Goal: Information Seeking & Learning: Learn about a topic

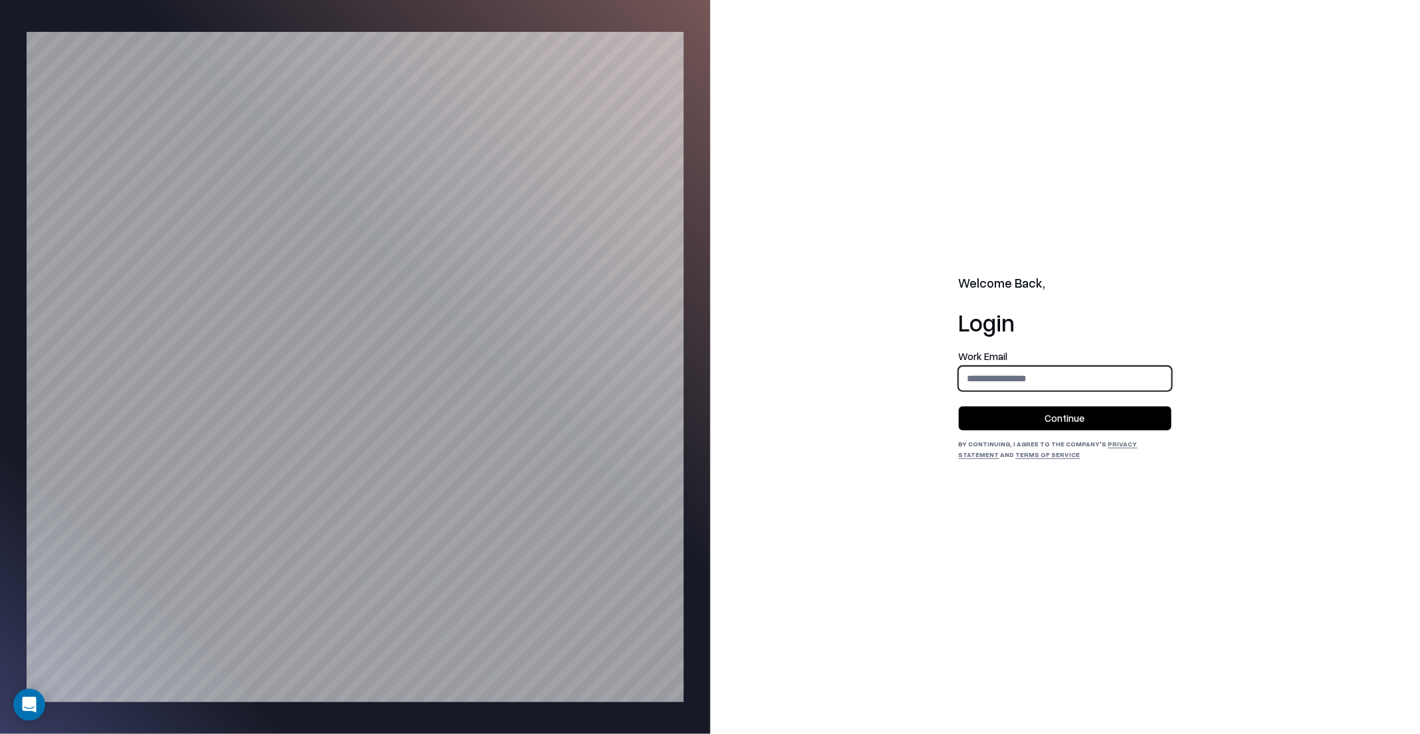
click at [1005, 382] on input "email" at bounding box center [1064, 378] width 211 height 25
type input "**********"
click at [959, 407] on button "Continue" at bounding box center [1065, 419] width 213 height 24
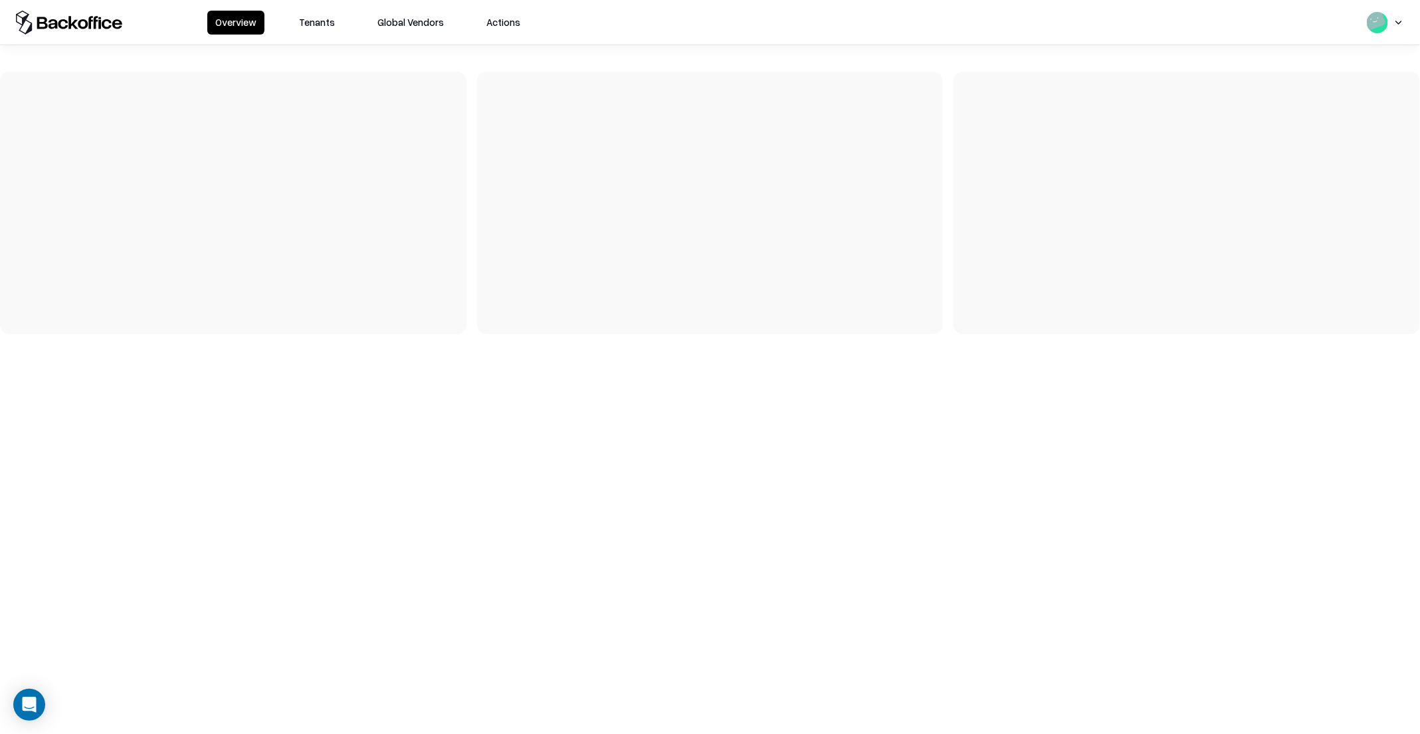
click at [304, 24] on button "Tenants" at bounding box center [317, 23] width 52 height 24
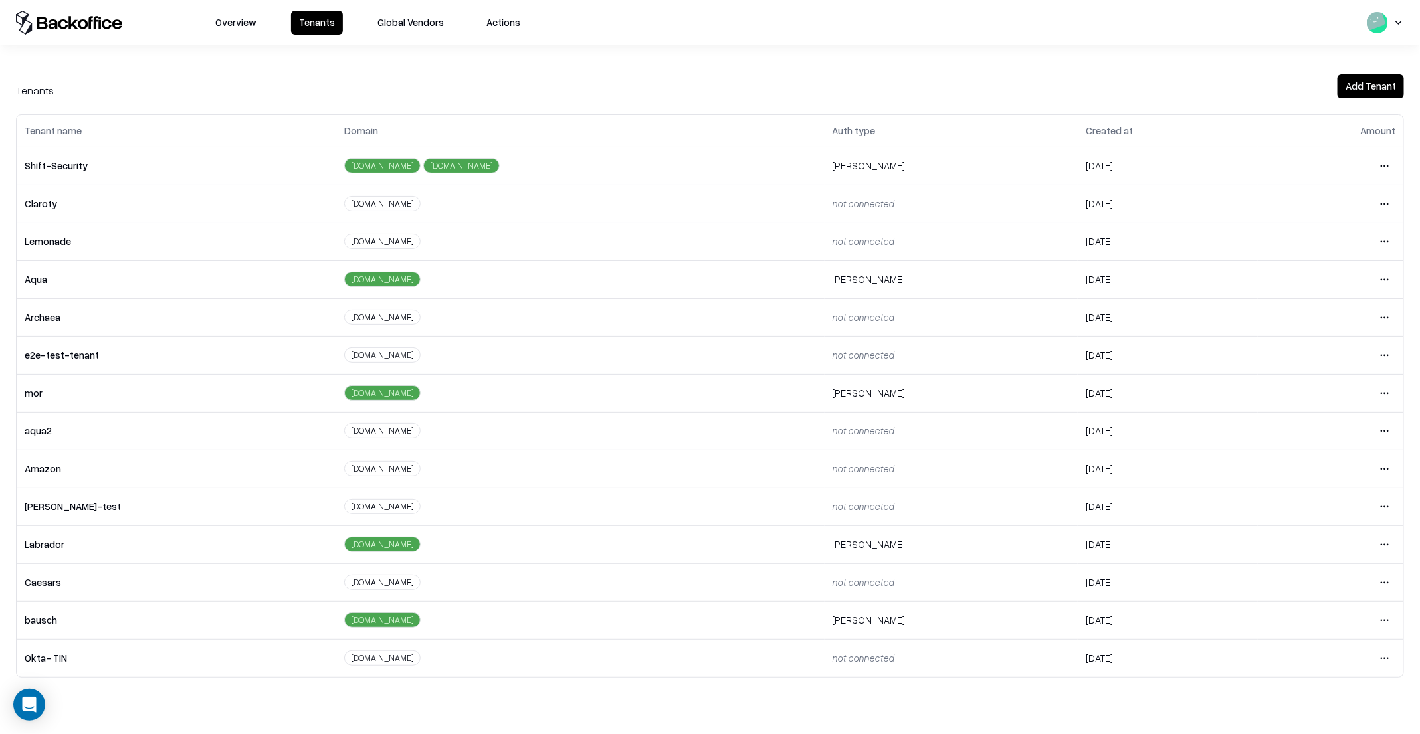
click at [1385, 619] on html "Overview Tenants Global Vendors Actions Tenants Add Tenant Tenant name Domain A…" at bounding box center [710, 367] width 1420 height 734
click at [1321, 560] on div "Login to tenant" at bounding box center [1330, 560] width 144 height 27
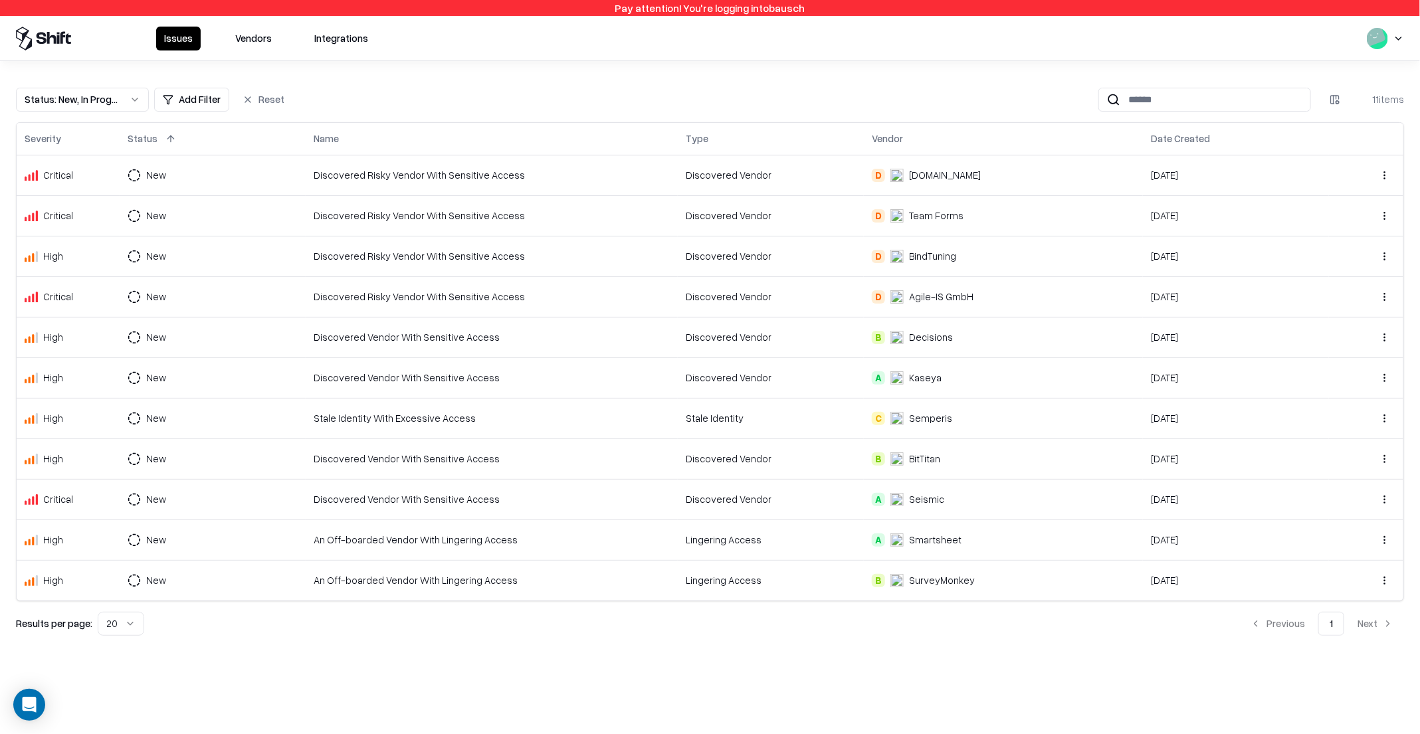
click at [263, 47] on button "Vendors" at bounding box center [253, 39] width 52 height 24
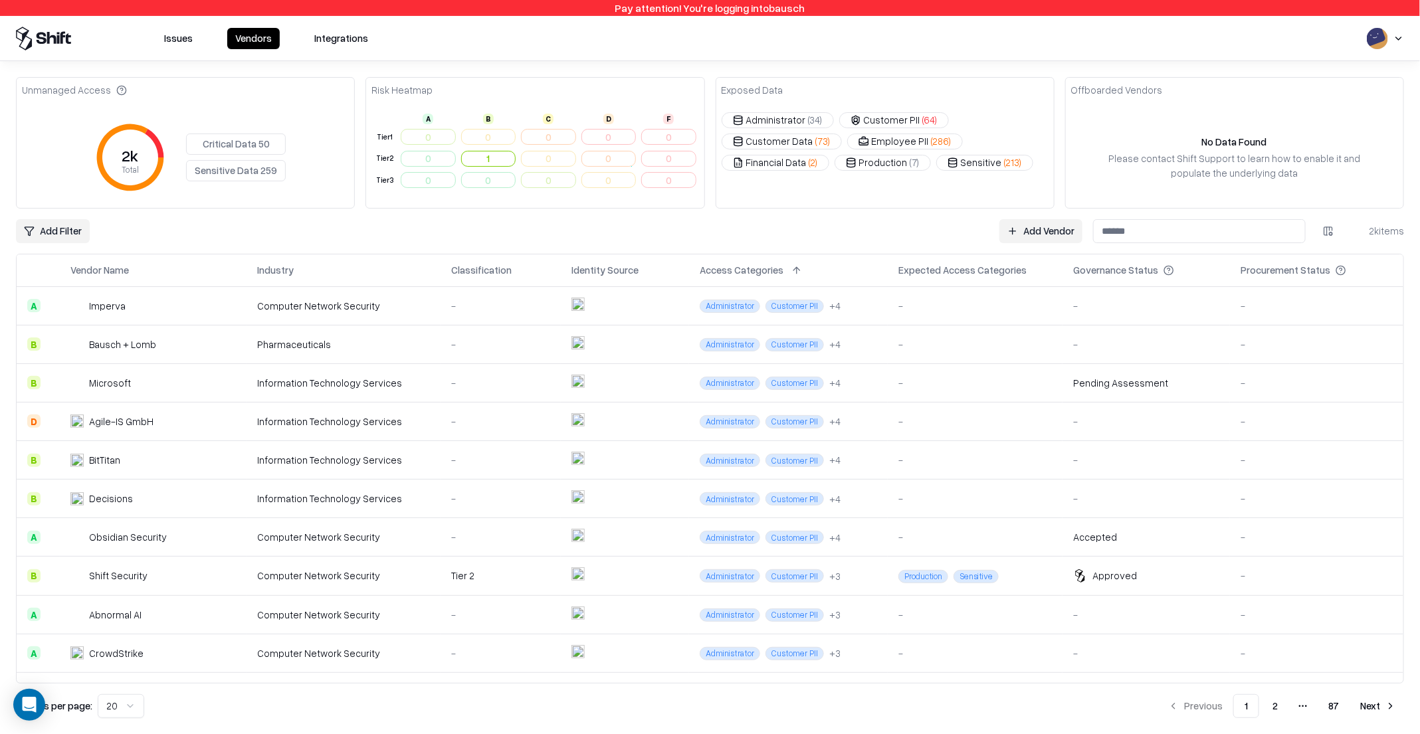
click at [48, 234] on html "Pay attention! You're logging into bausch Issues Vendors Integrations Unmanaged…" at bounding box center [710, 367] width 1420 height 734
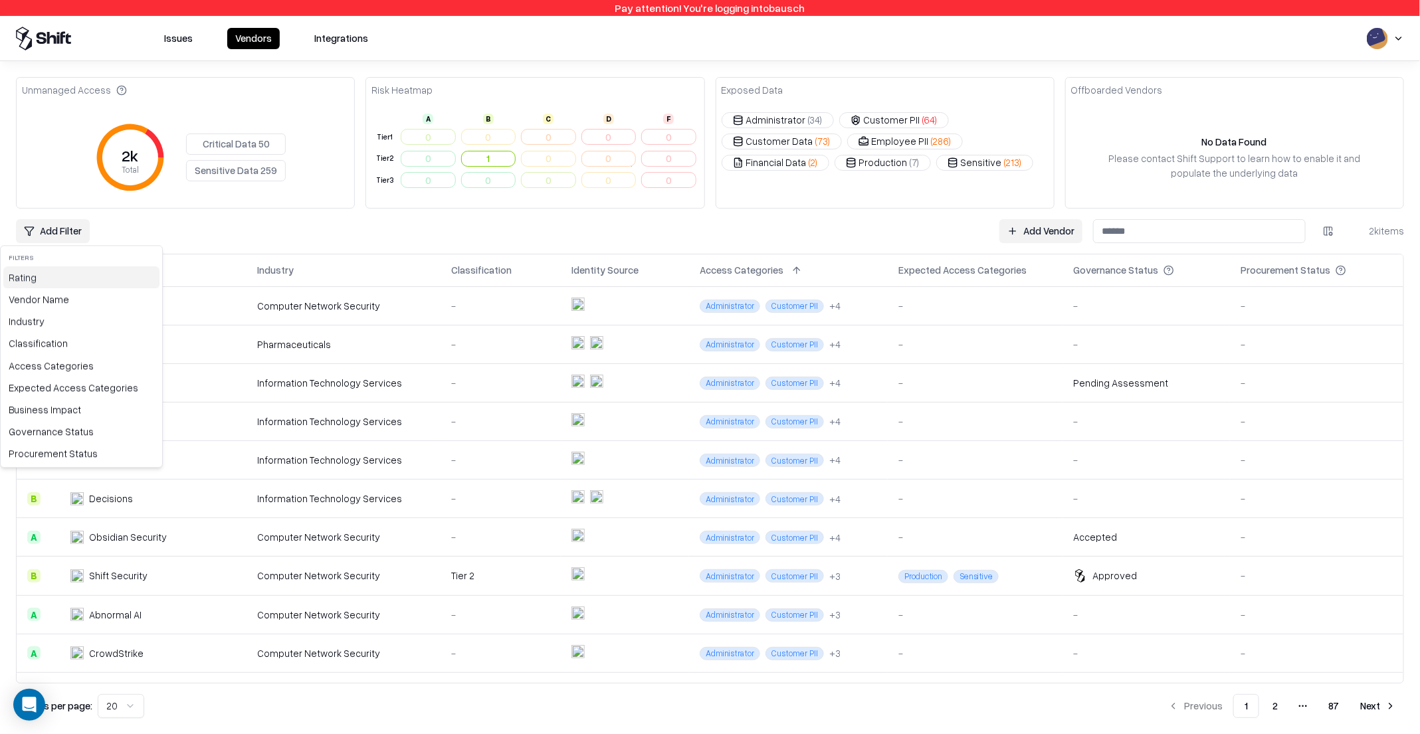
click at [47, 279] on div "Rating" at bounding box center [81, 277] width 156 height 22
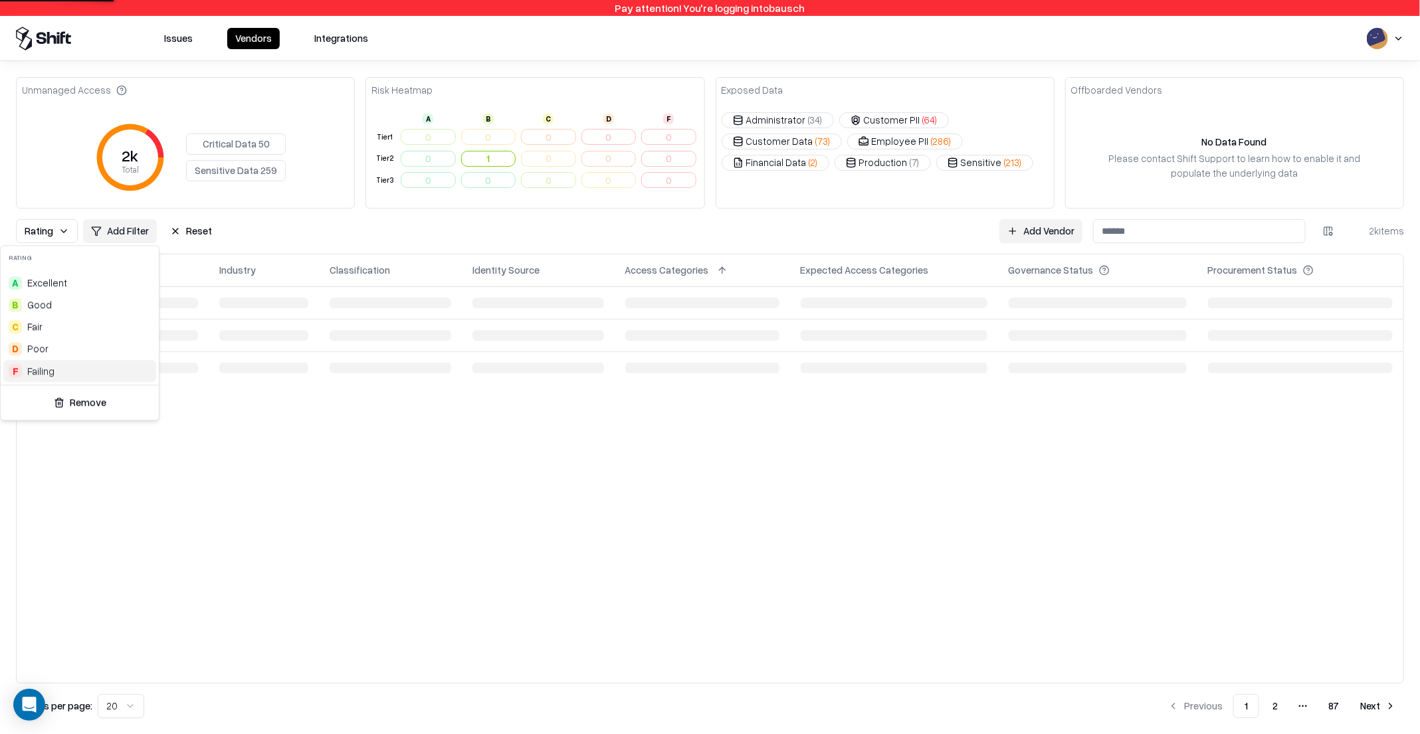
click at [34, 369] on div "Failing" at bounding box center [40, 371] width 27 height 14
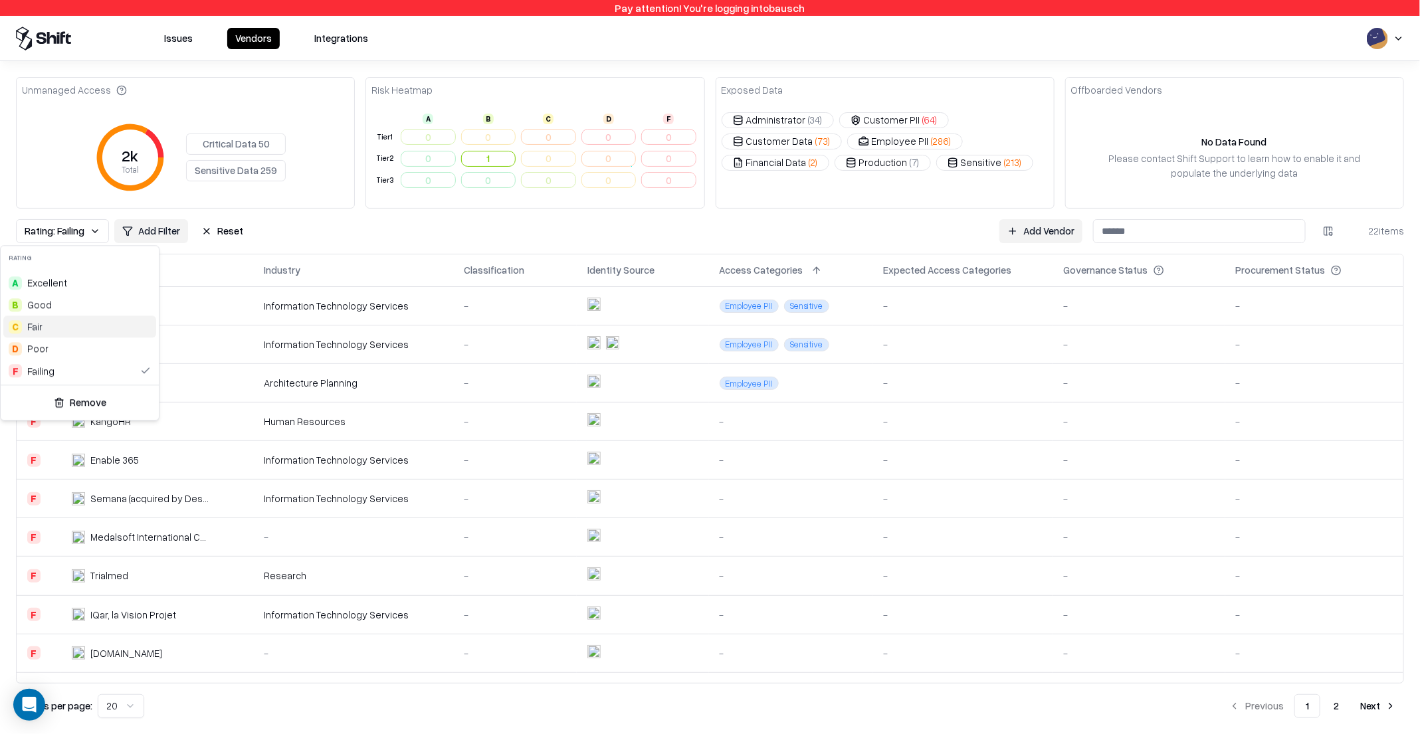
click at [337, 227] on html "Pay attention! You're logging into bausch Issues Vendors Integrations Unmanaged…" at bounding box center [710, 367] width 1420 height 734
click at [294, 385] on div "Architecture Planning" at bounding box center [353, 383] width 179 height 14
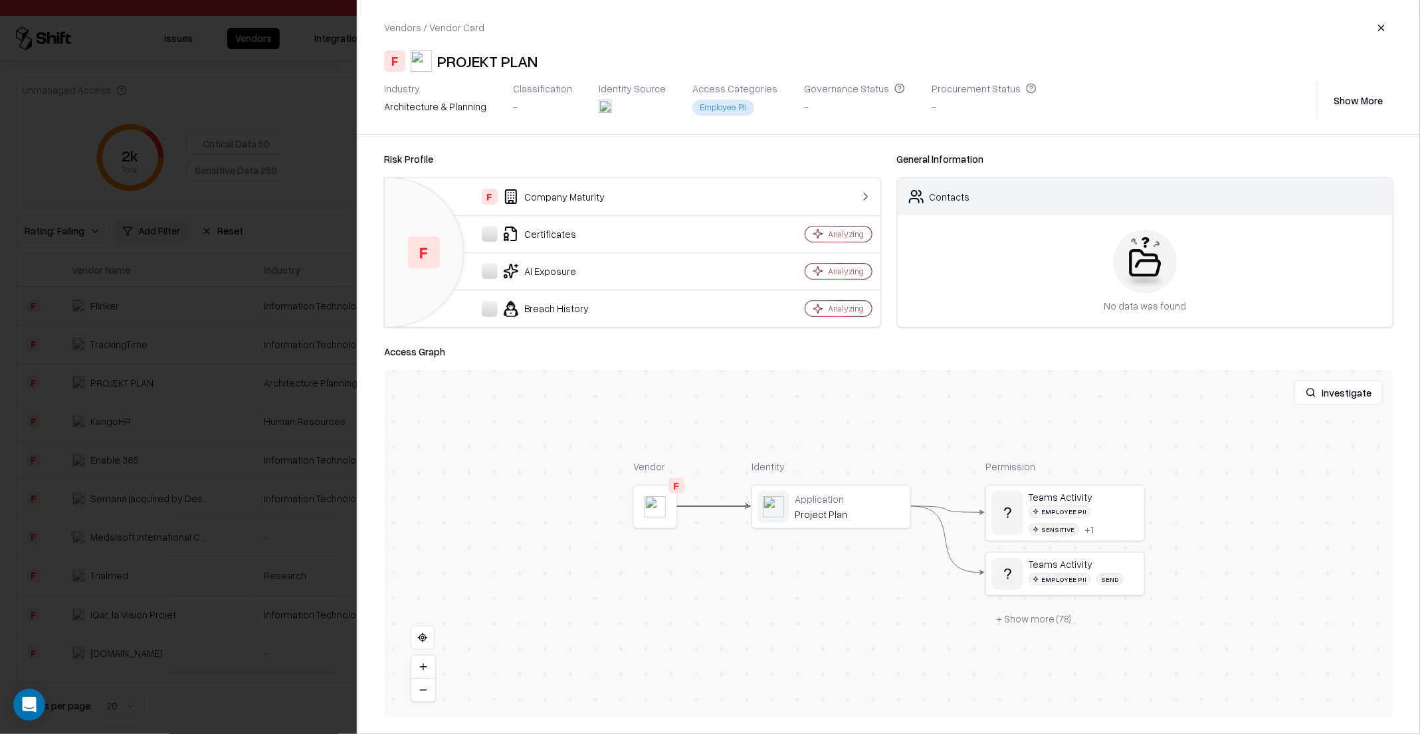
click at [239, 374] on div at bounding box center [710, 367] width 1420 height 734
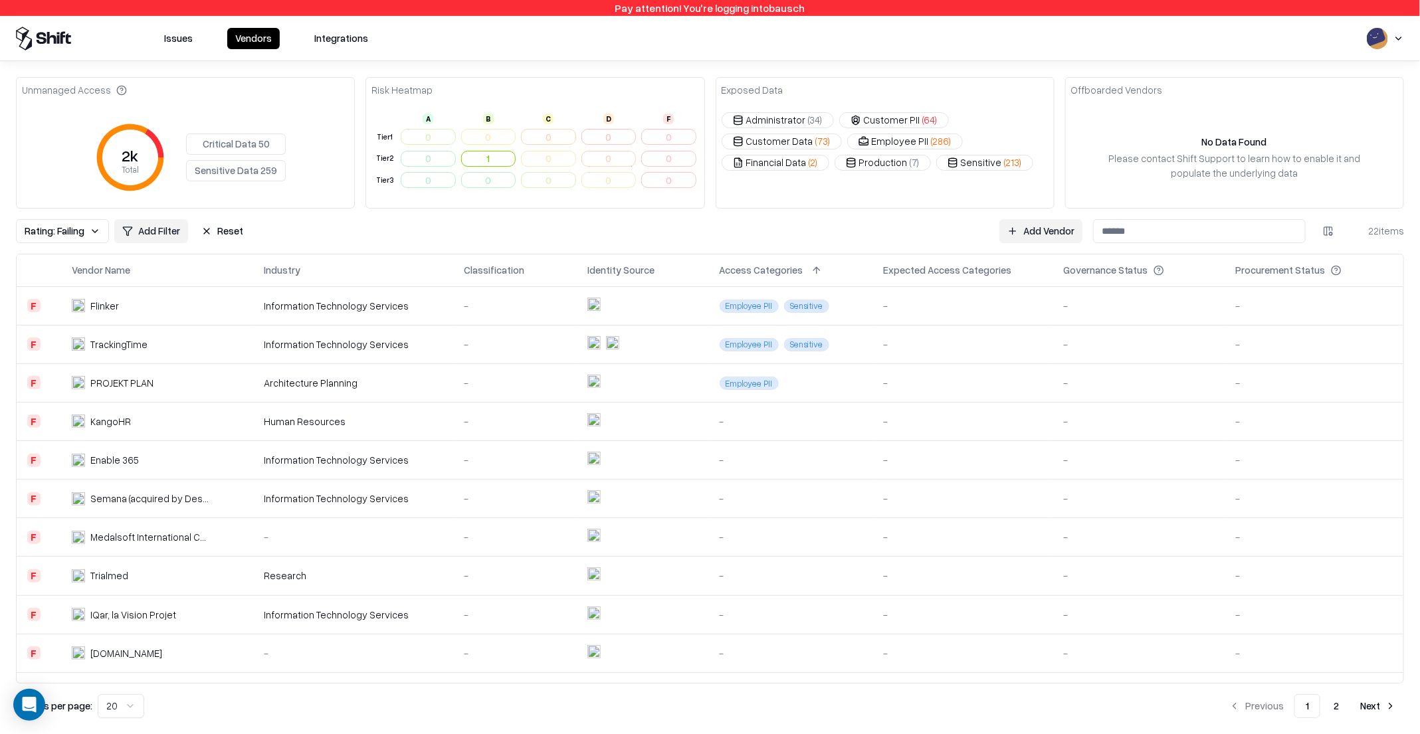
click at [250, 332] on td "TrackingTime" at bounding box center [157, 344] width 192 height 39
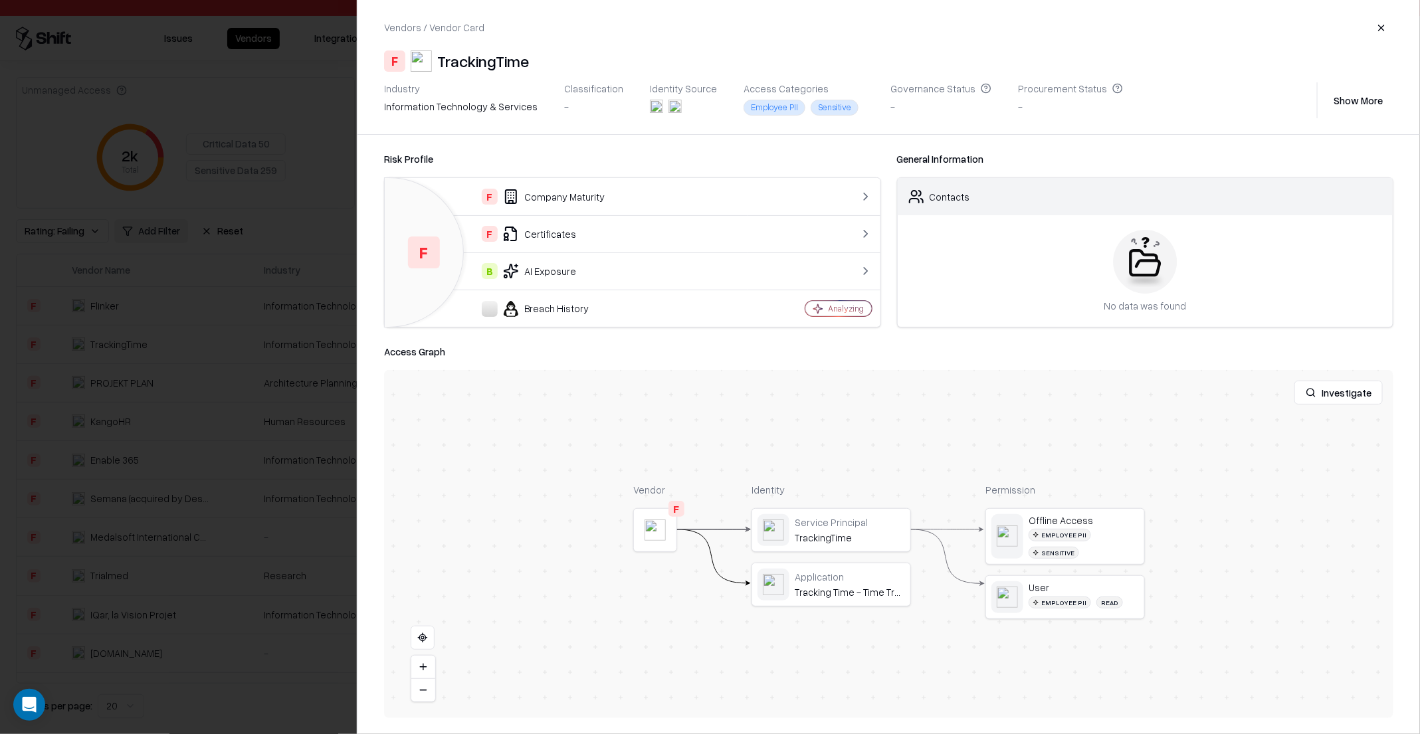
click at [225, 358] on div at bounding box center [710, 367] width 1420 height 734
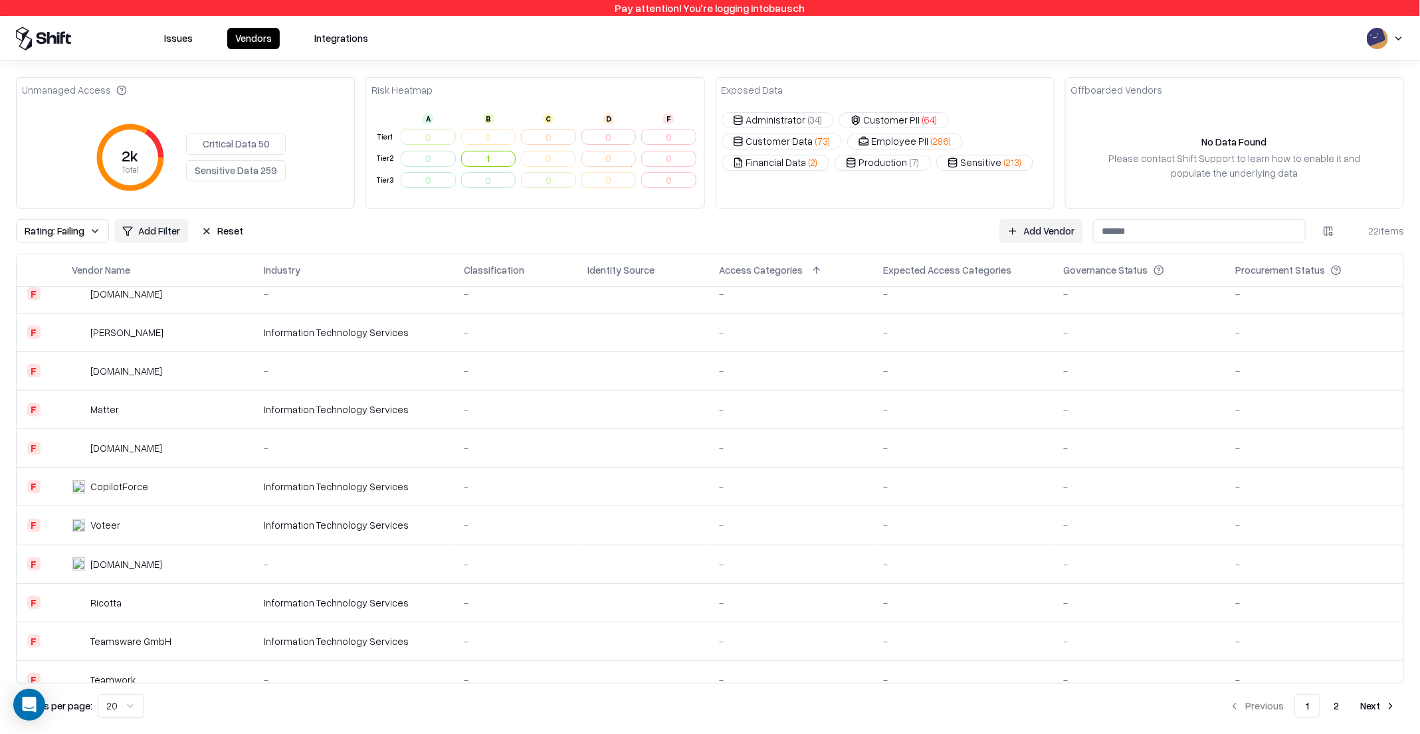
scroll to position [366, 0]
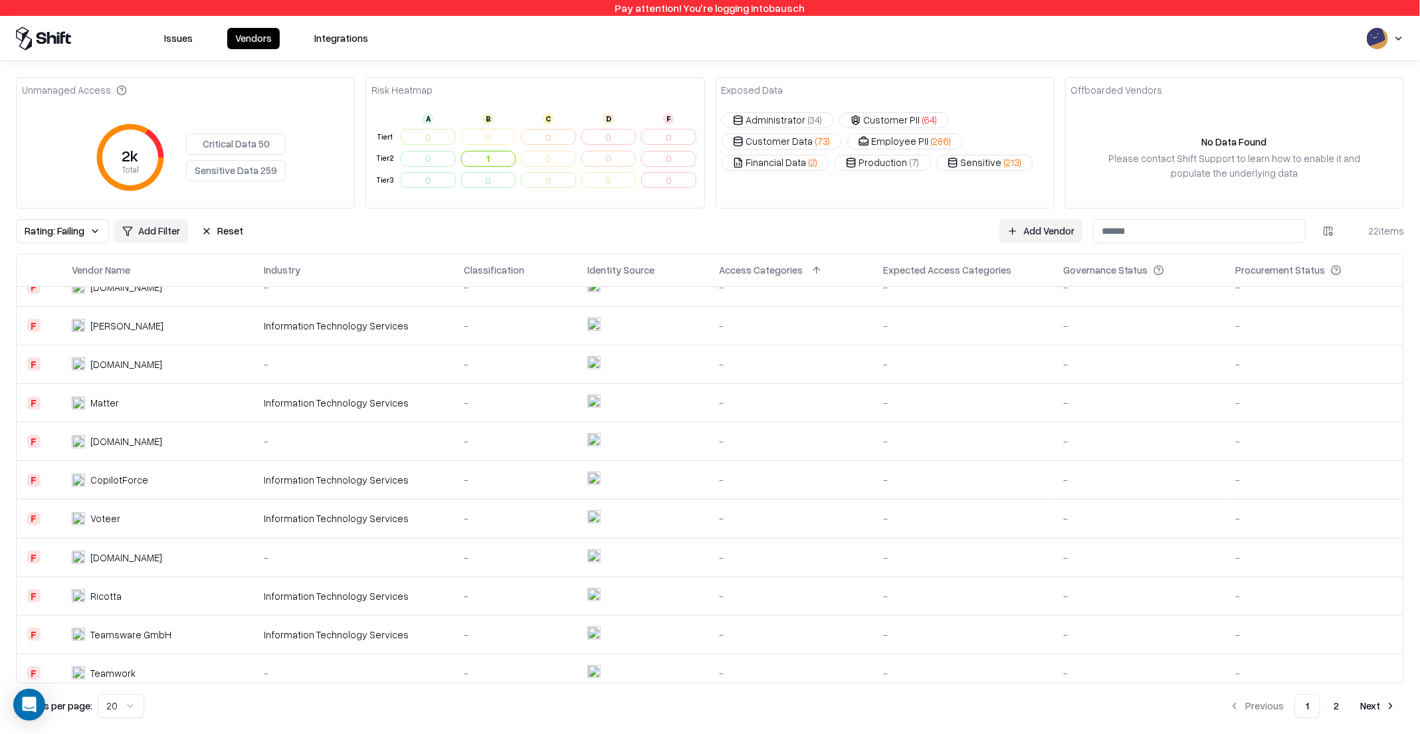
click at [187, 481] on td "CopilotForce" at bounding box center [157, 480] width 192 height 39
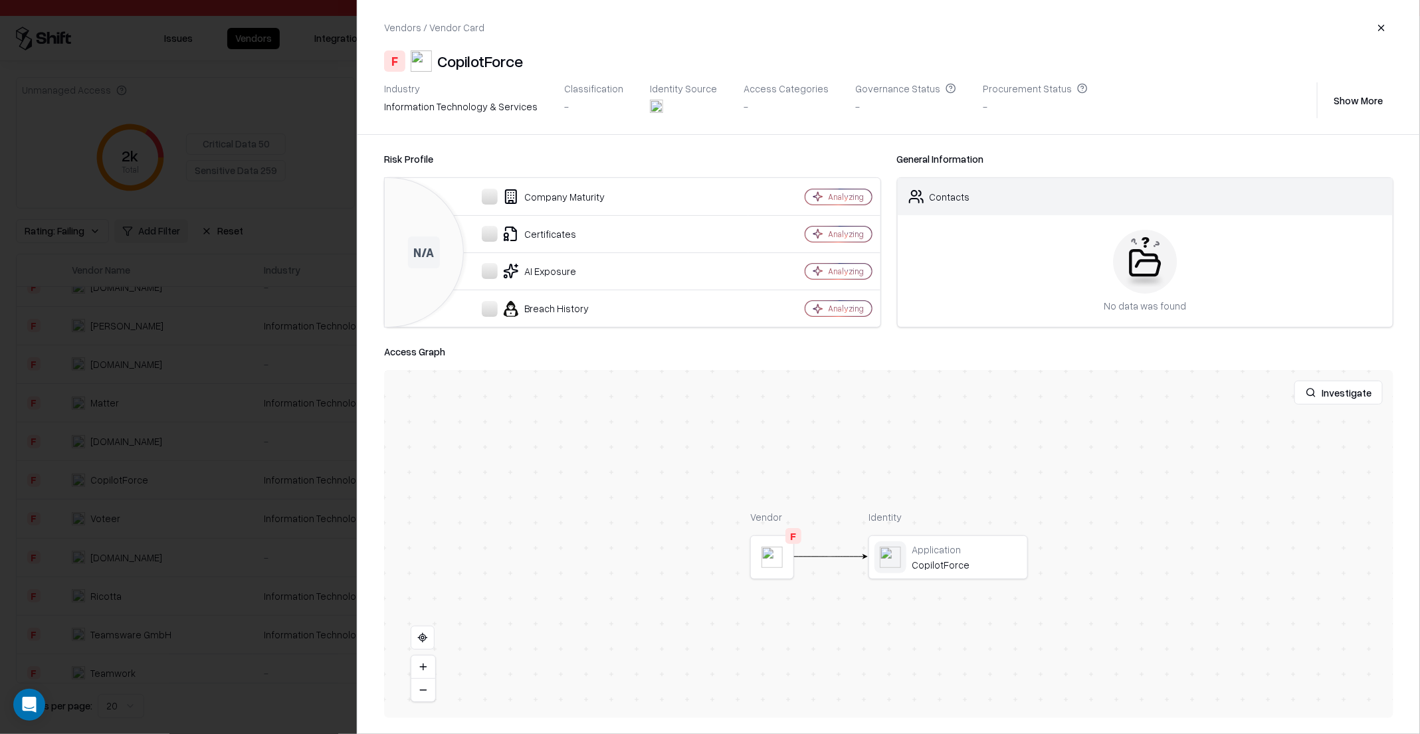
click at [187, 481] on div at bounding box center [710, 367] width 1420 height 734
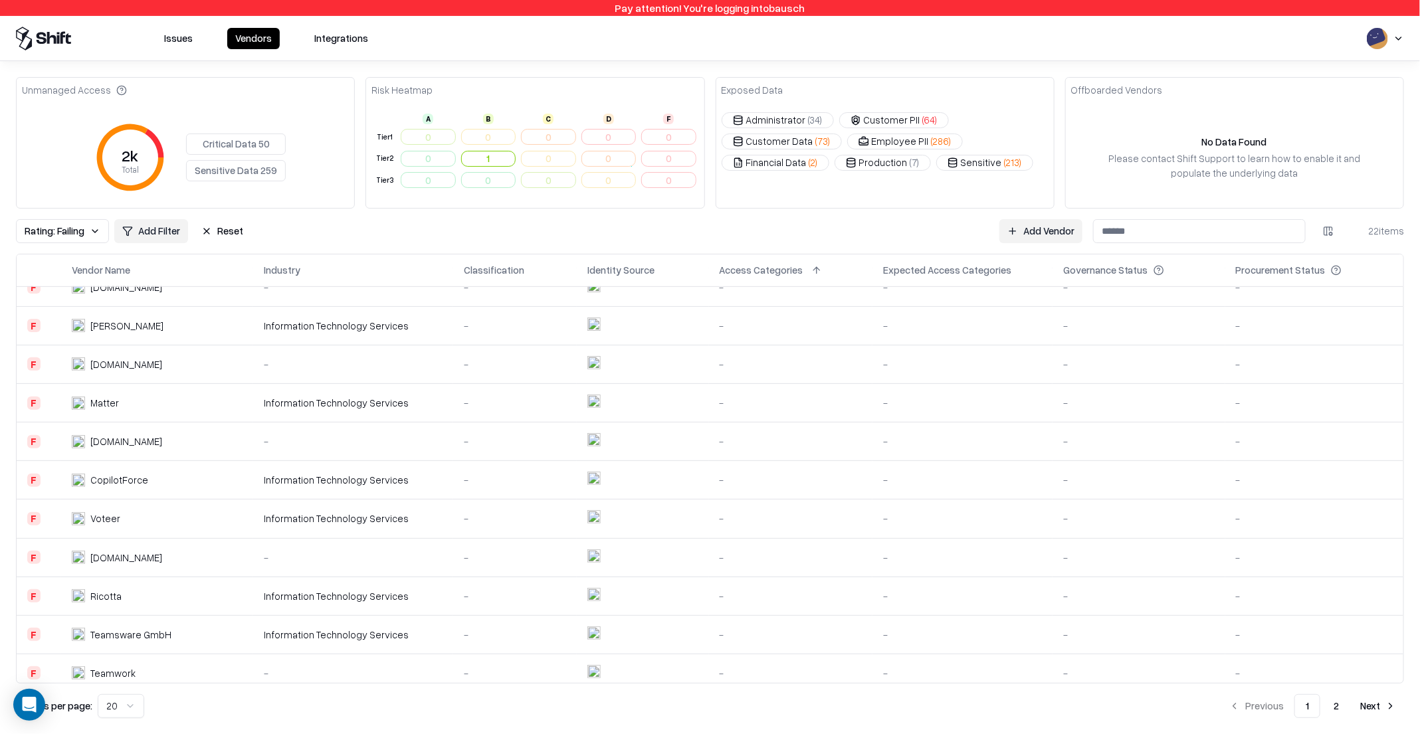
click at [150, 413] on td "Matter" at bounding box center [157, 403] width 192 height 39
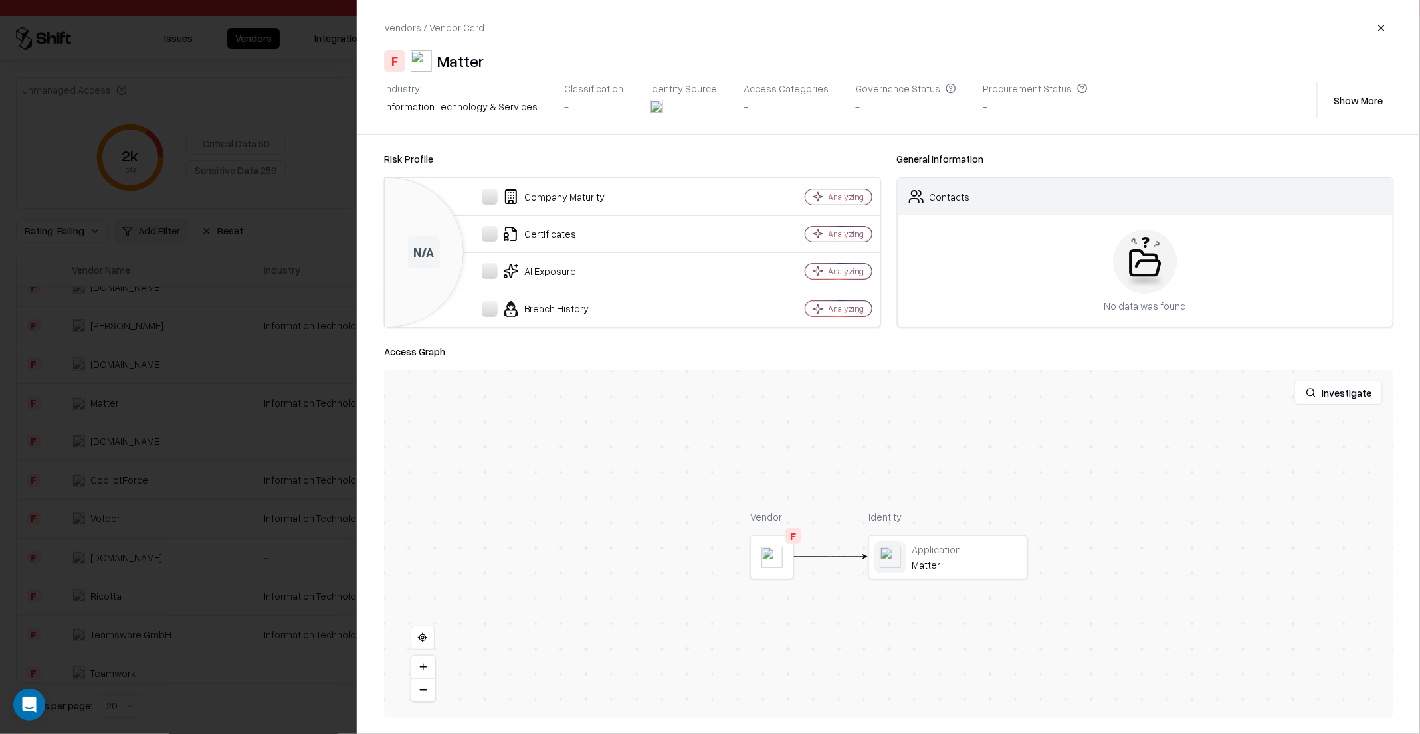
click at [133, 449] on div at bounding box center [710, 367] width 1420 height 734
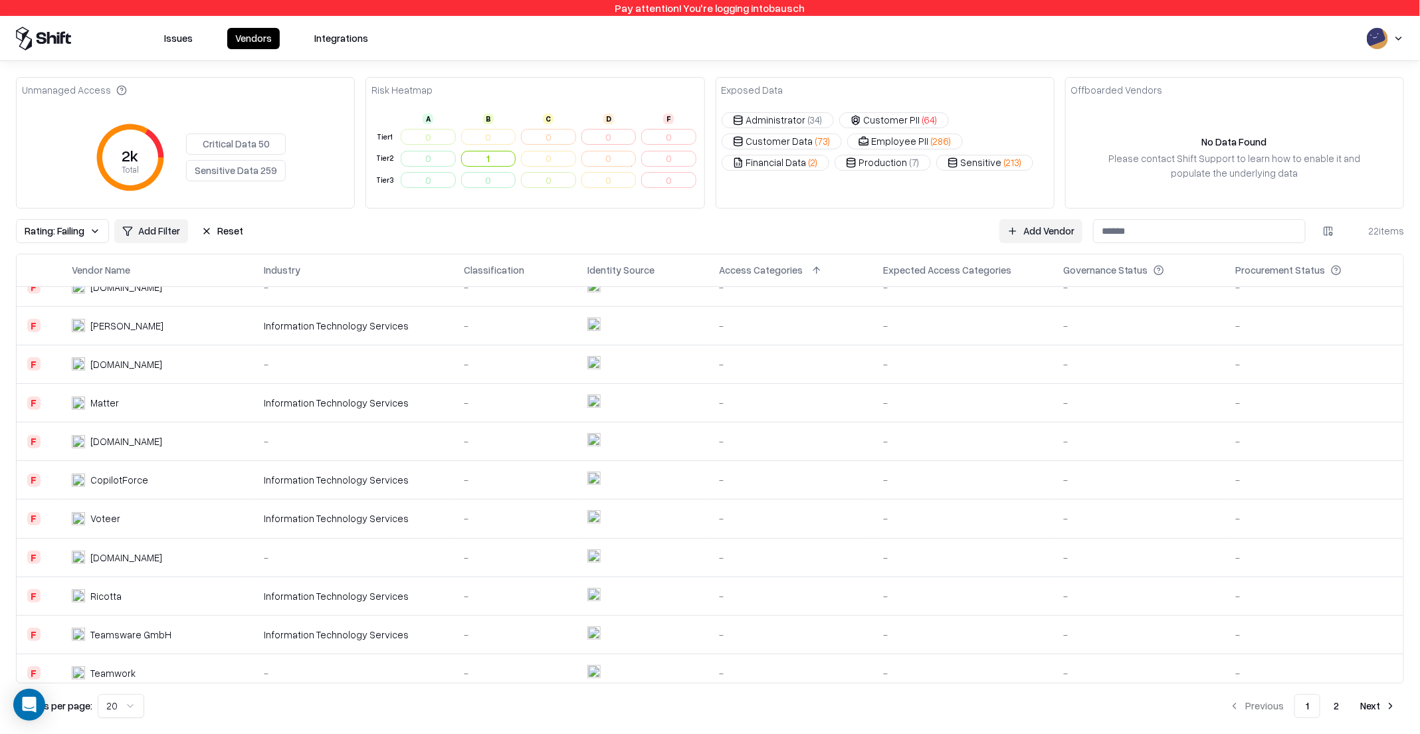
click at [109, 551] on div "[DOMAIN_NAME]" at bounding box center [126, 558] width 72 height 14
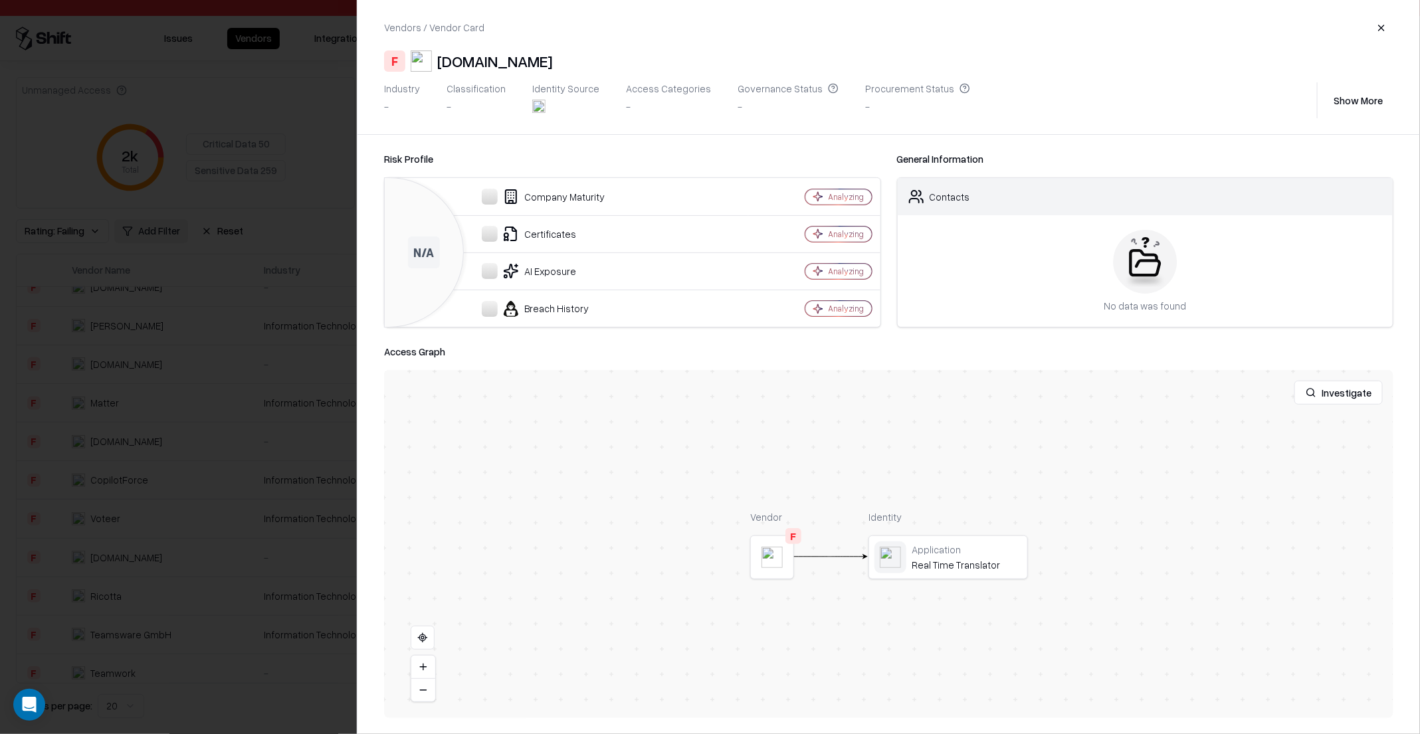
click at [102, 589] on div at bounding box center [710, 367] width 1420 height 734
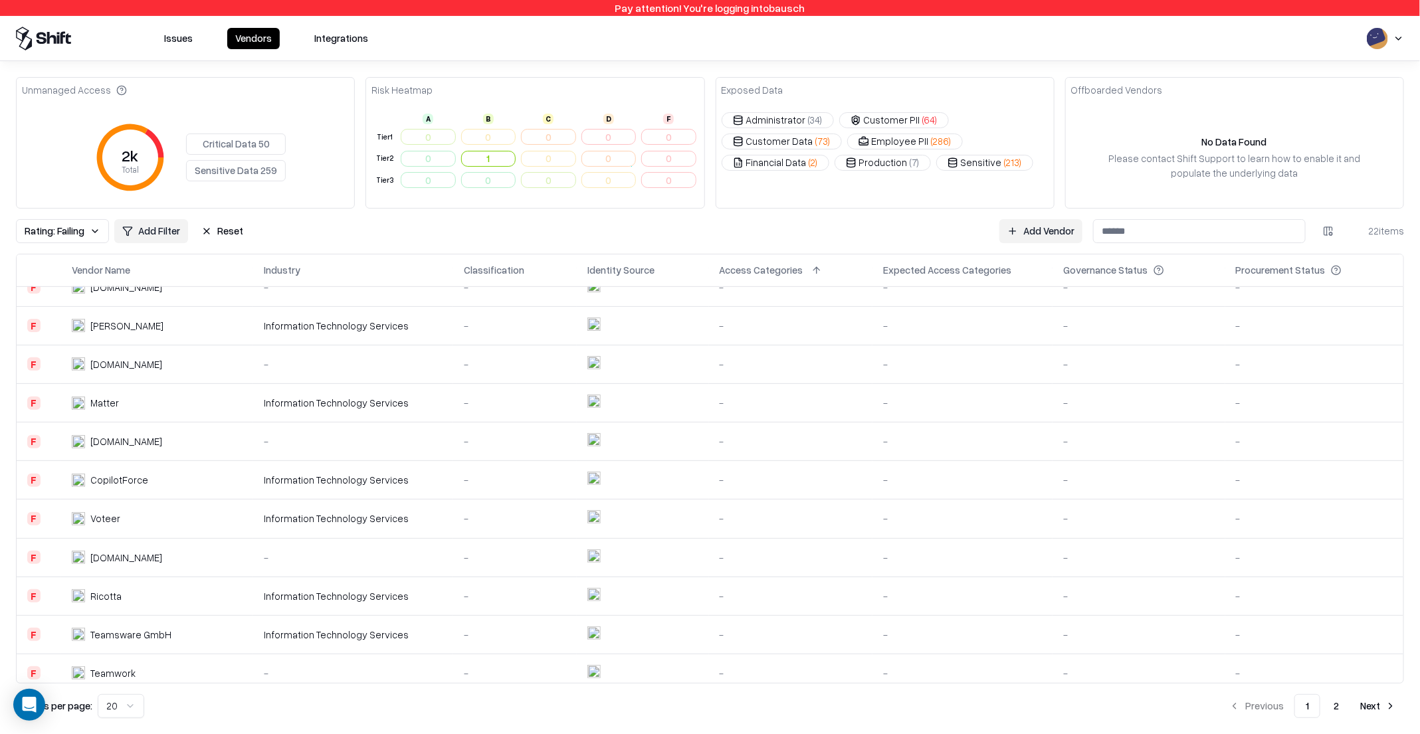
click at [91, 654] on td "Teamwork" at bounding box center [157, 673] width 192 height 39
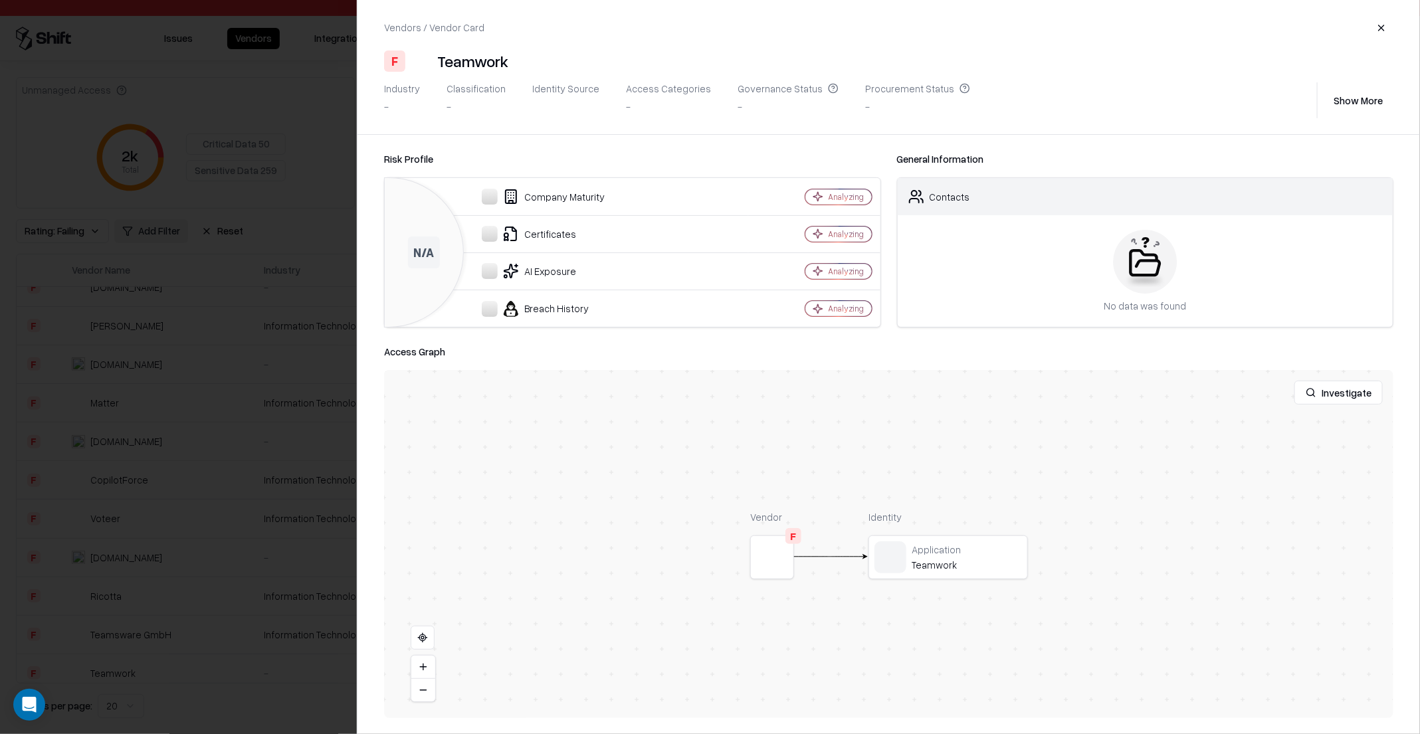
click at [104, 615] on div at bounding box center [710, 367] width 1420 height 734
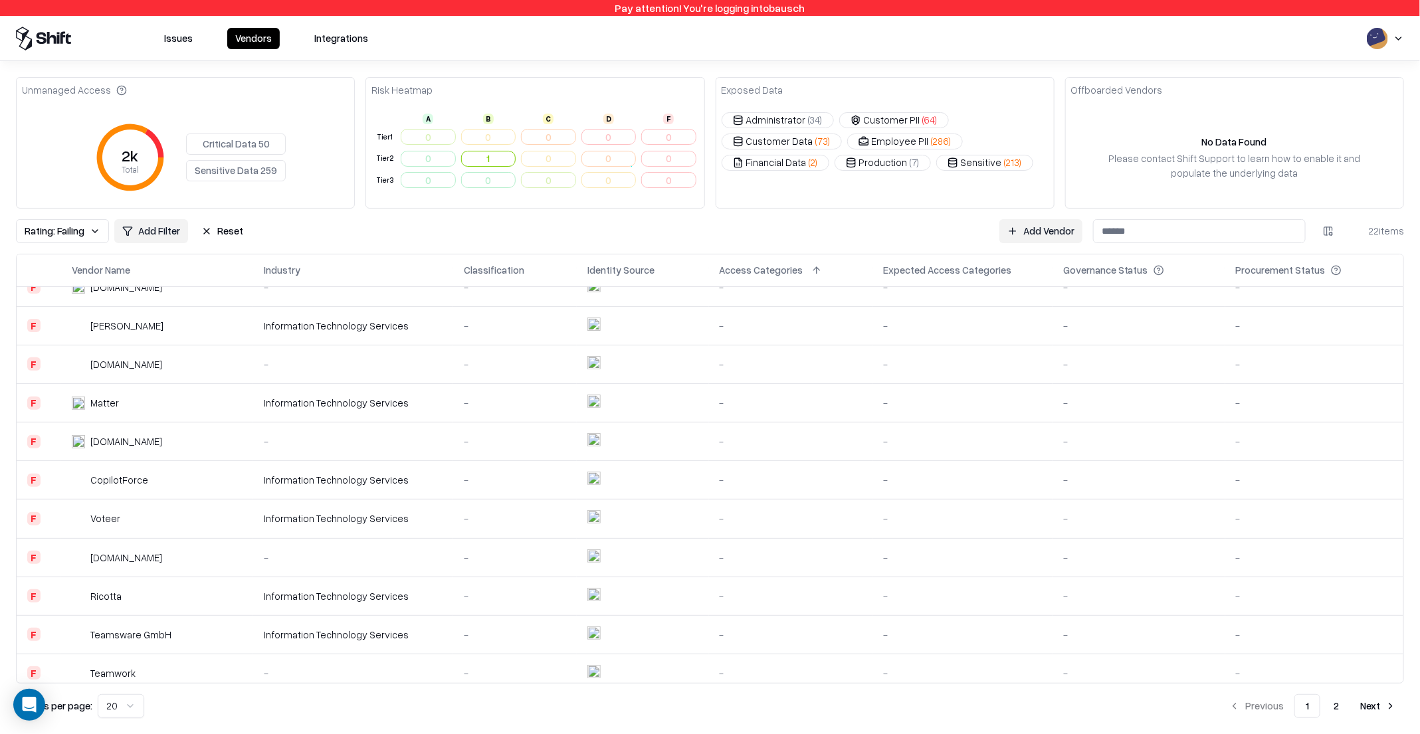
click at [96, 642] on td "Teamsware GmbH" at bounding box center [157, 634] width 192 height 39
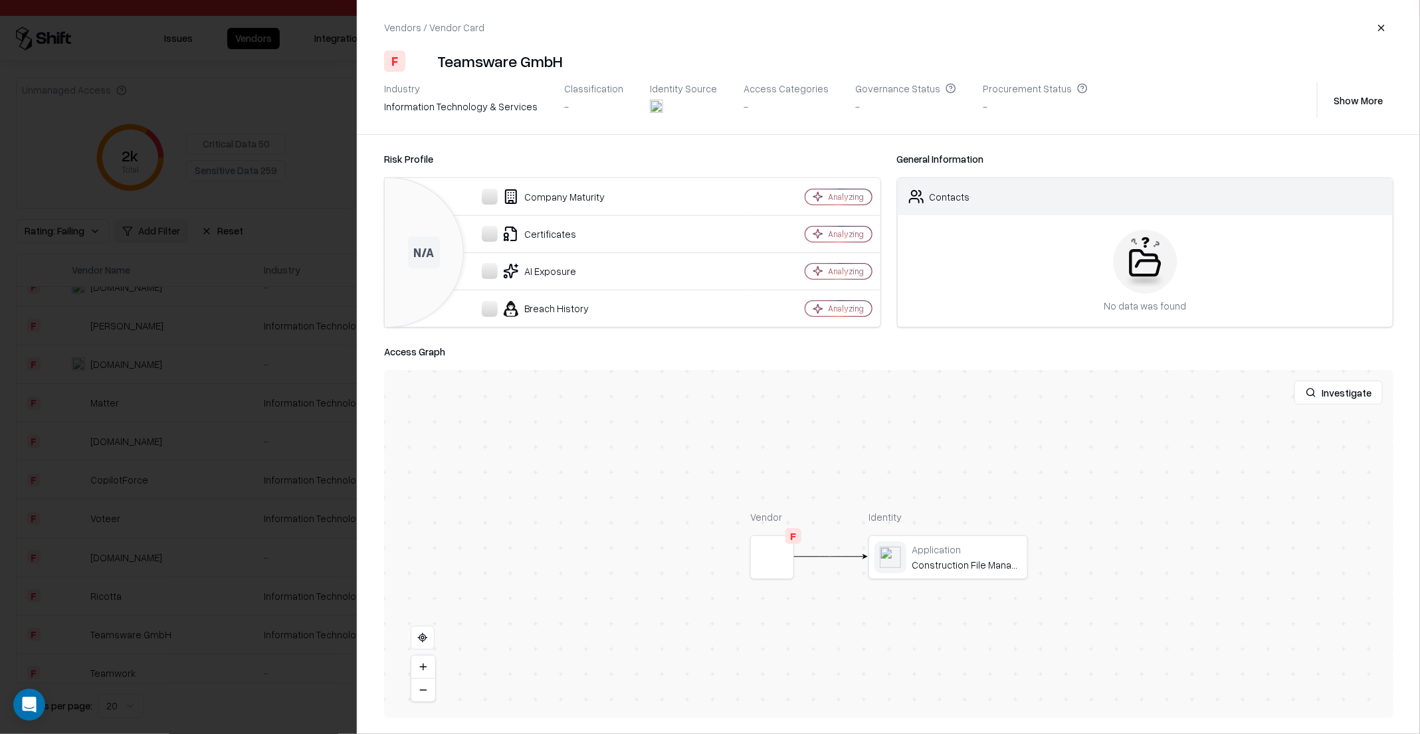
click at [126, 591] on div at bounding box center [710, 367] width 1420 height 734
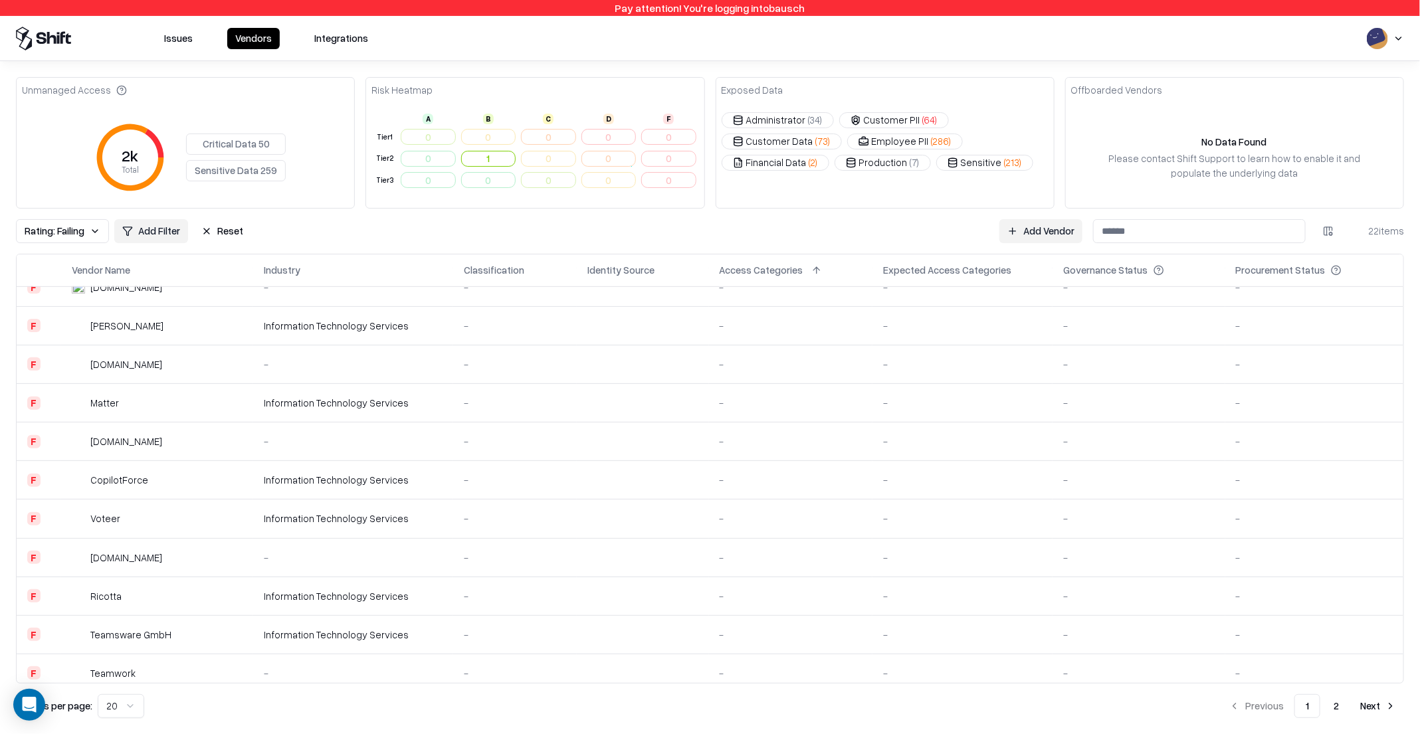
click at [185, 376] on td "[DOMAIN_NAME]" at bounding box center [157, 364] width 192 height 39
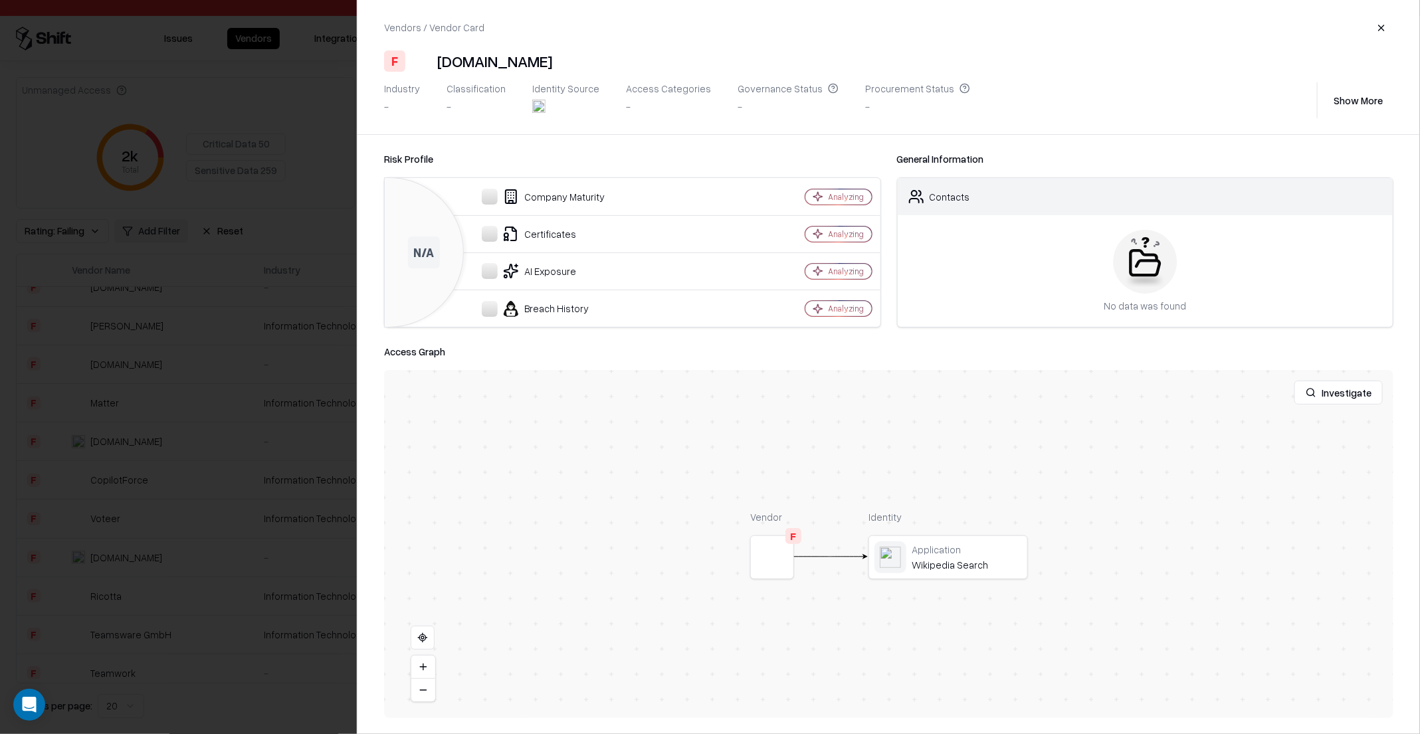
click at [169, 410] on div at bounding box center [710, 367] width 1420 height 734
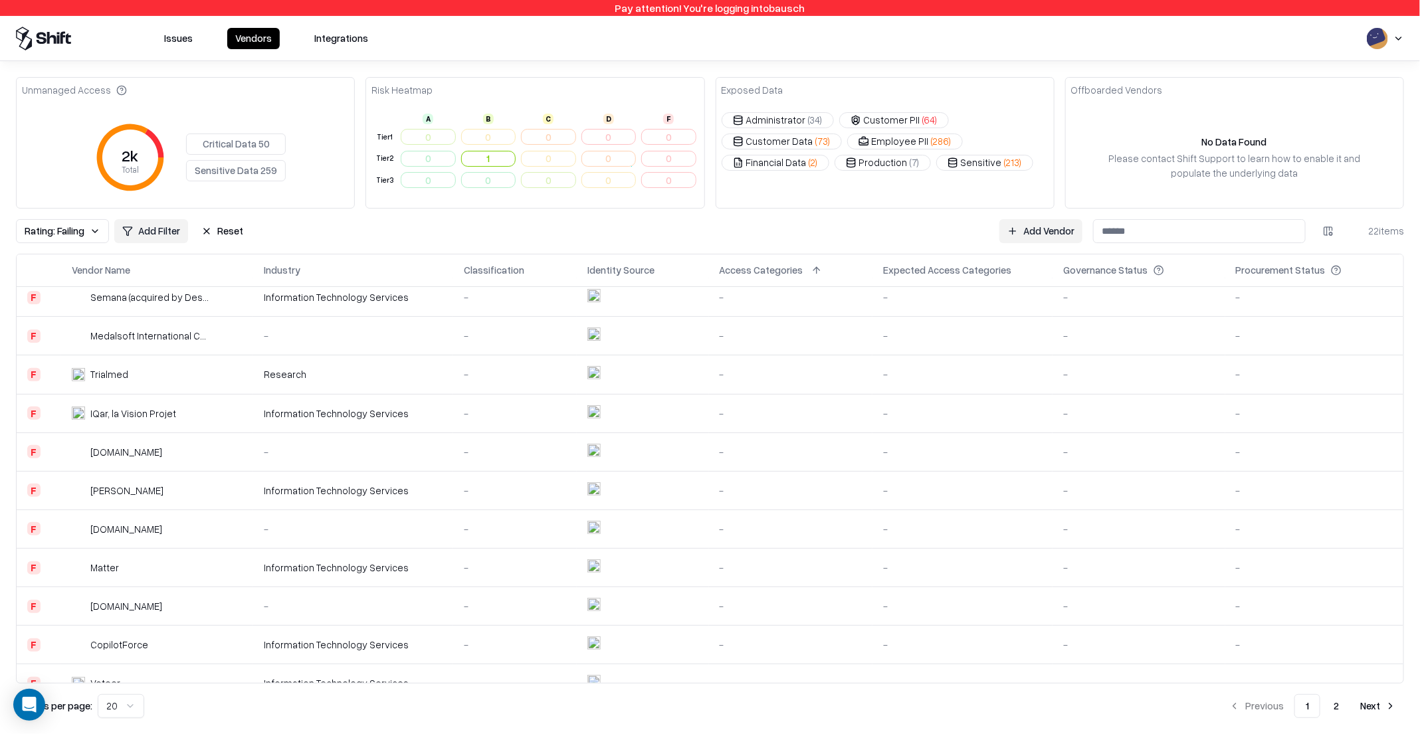
scroll to position [132, 0]
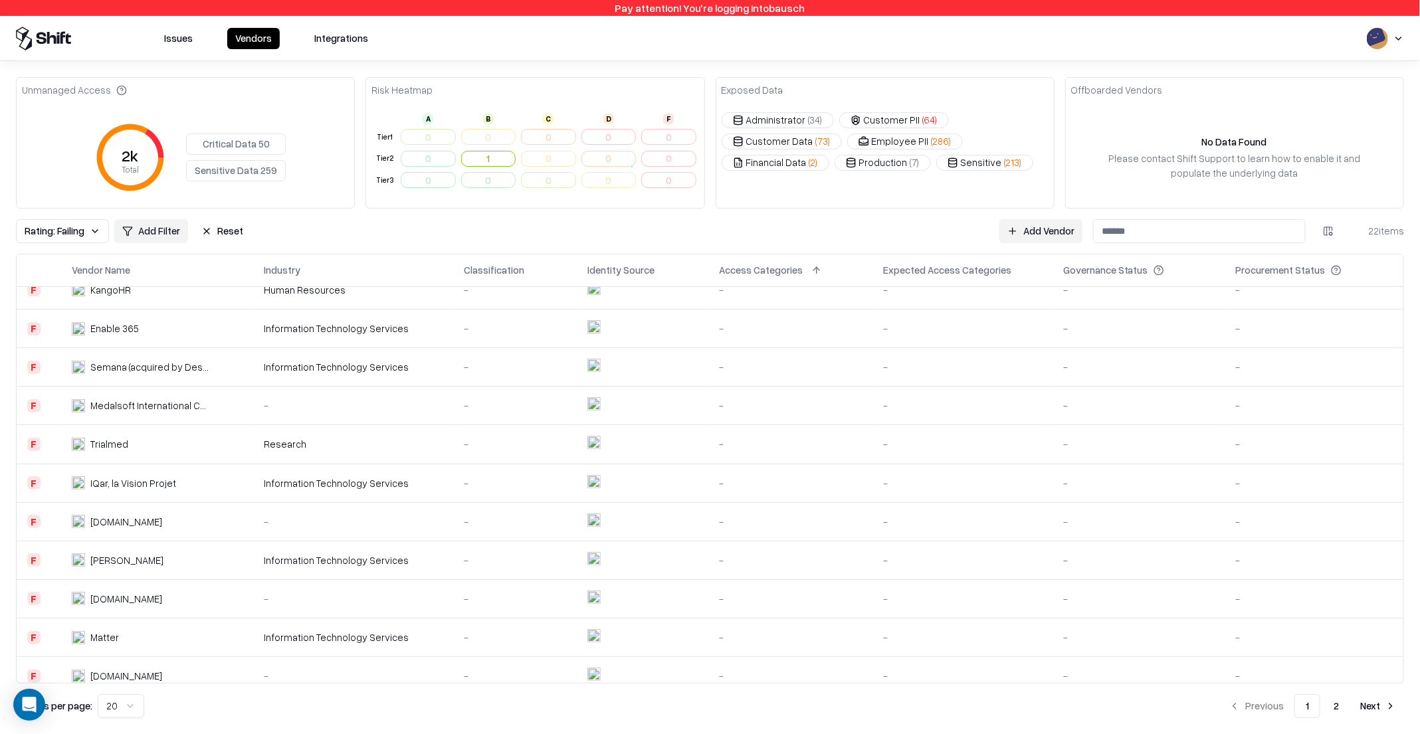
click at [180, 376] on td "Semana (acquired by Deskbird AG)" at bounding box center [157, 367] width 192 height 39
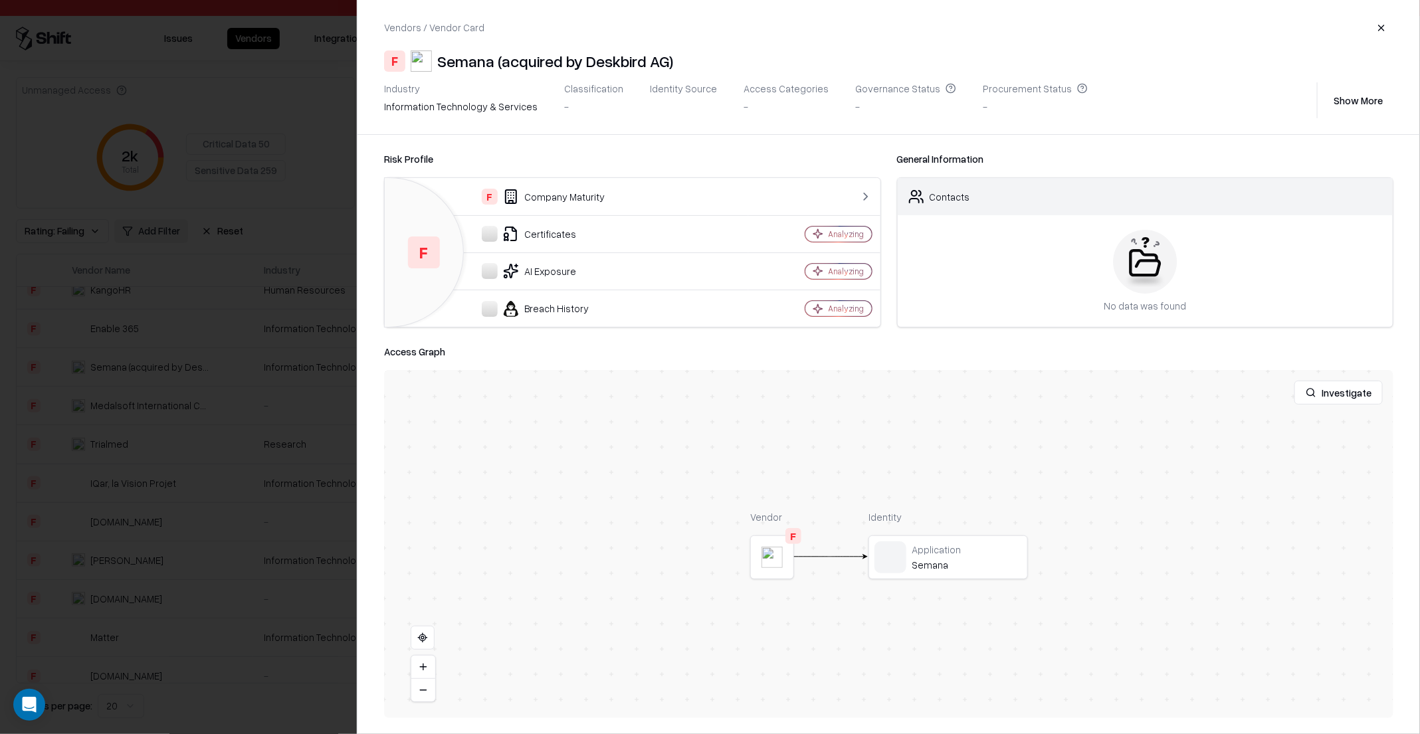
click at [165, 409] on div at bounding box center [710, 367] width 1420 height 734
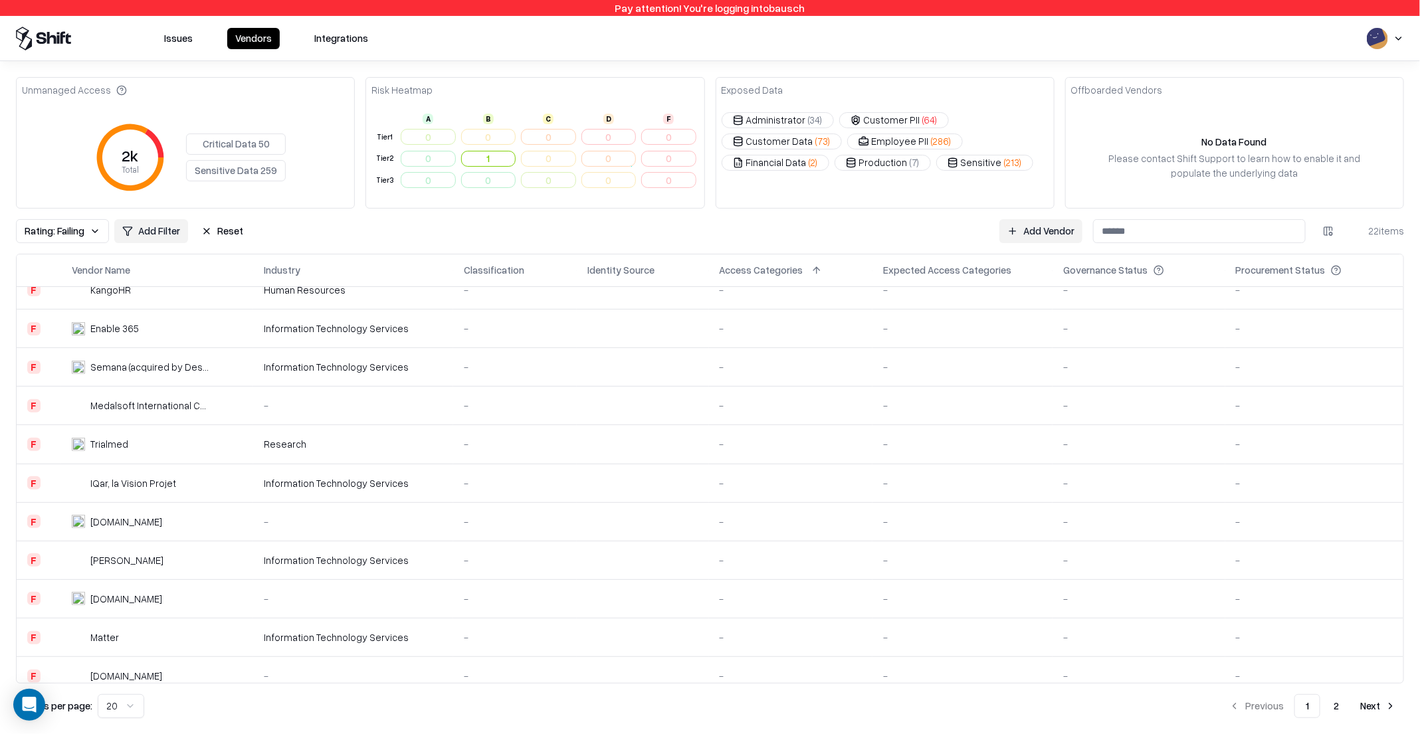
scroll to position [0, 0]
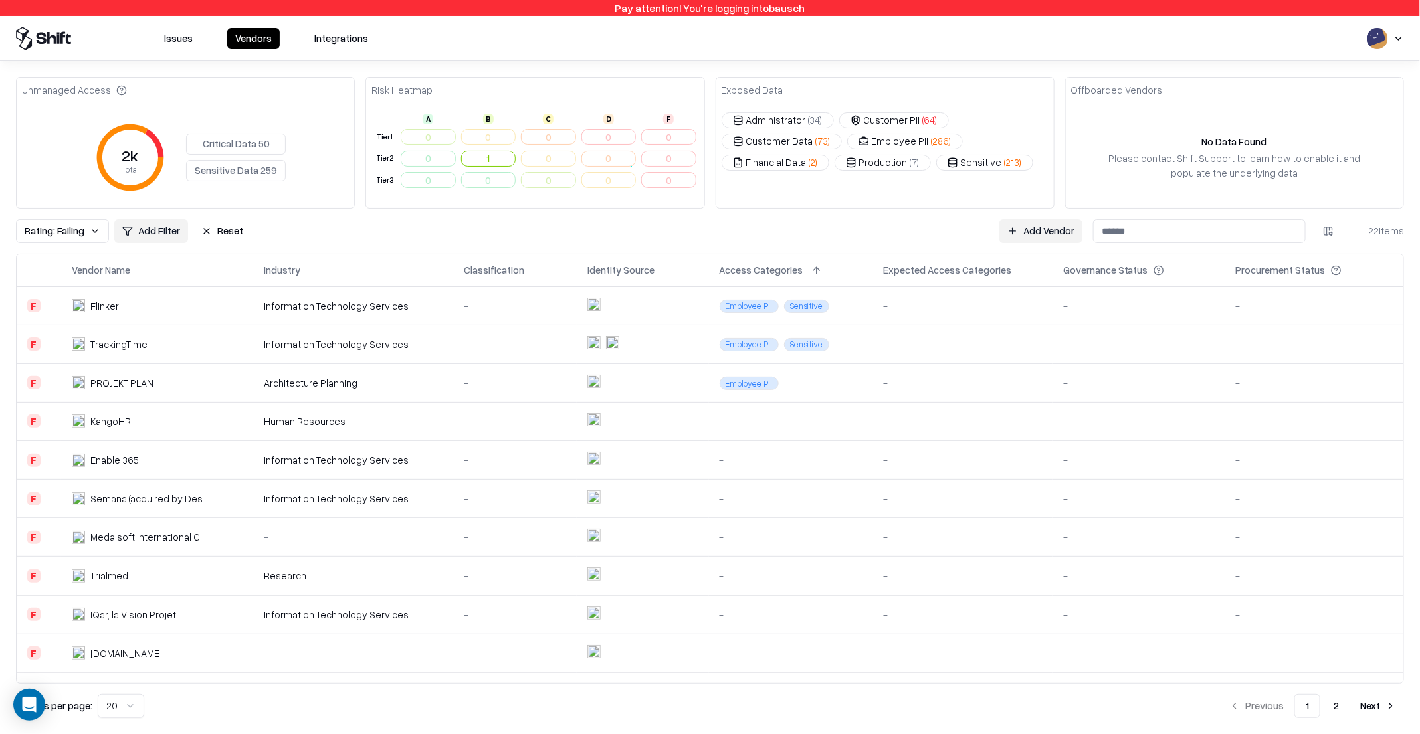
click at [168, 393] on td "PROJEKT PLAN" at bounding box center [157, 382] width 192 height 39
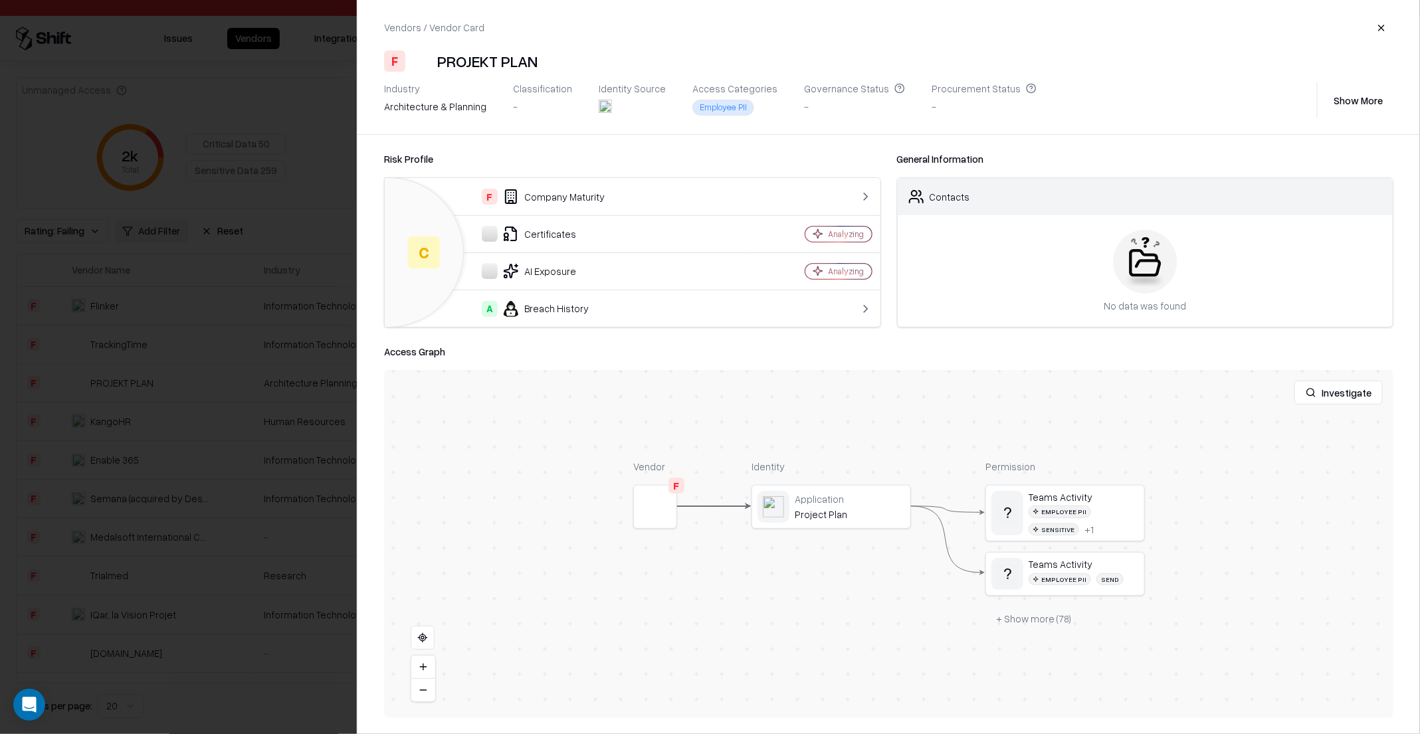
click at [151, 421] on div at bounding box center [710, 367] width 1420 height 734
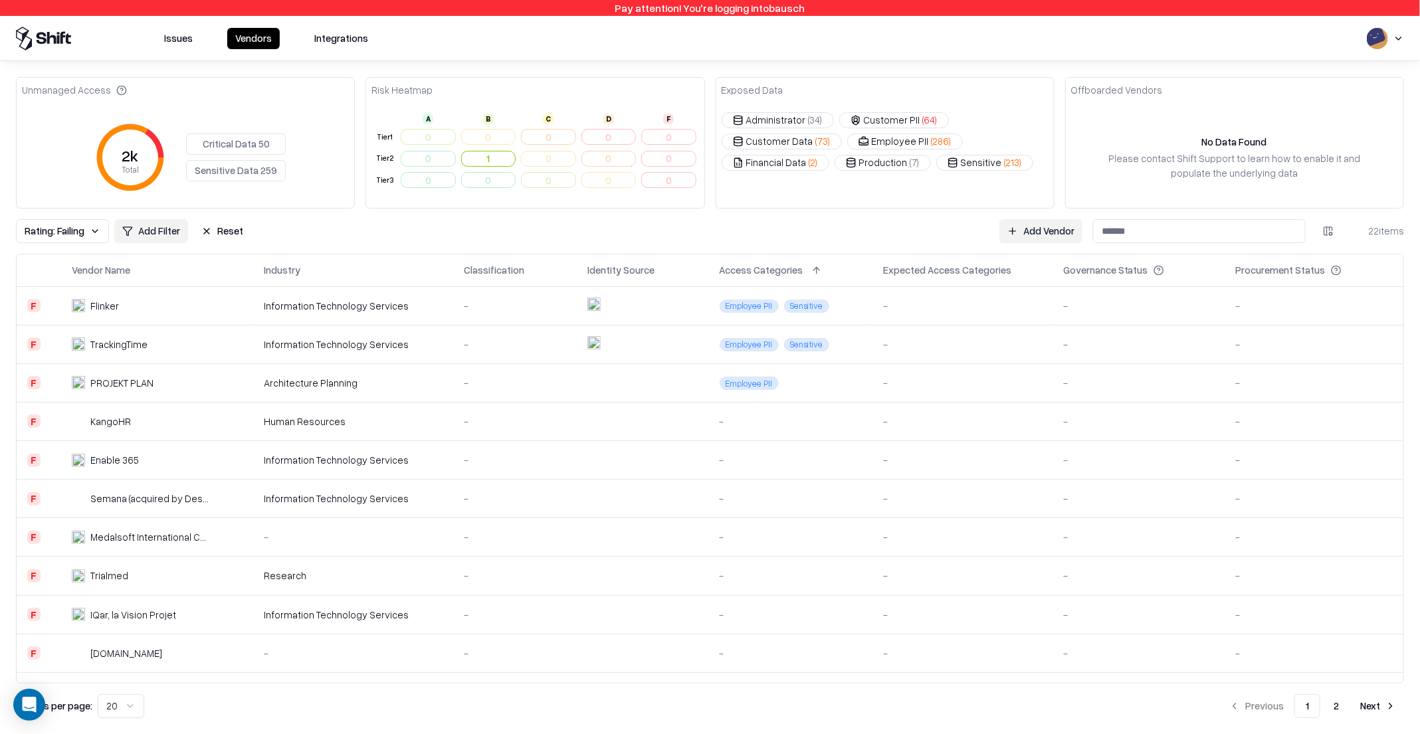
click at [187, 344] on div "TrackingTime" at bounding box center [141, 344] width 138 height 14
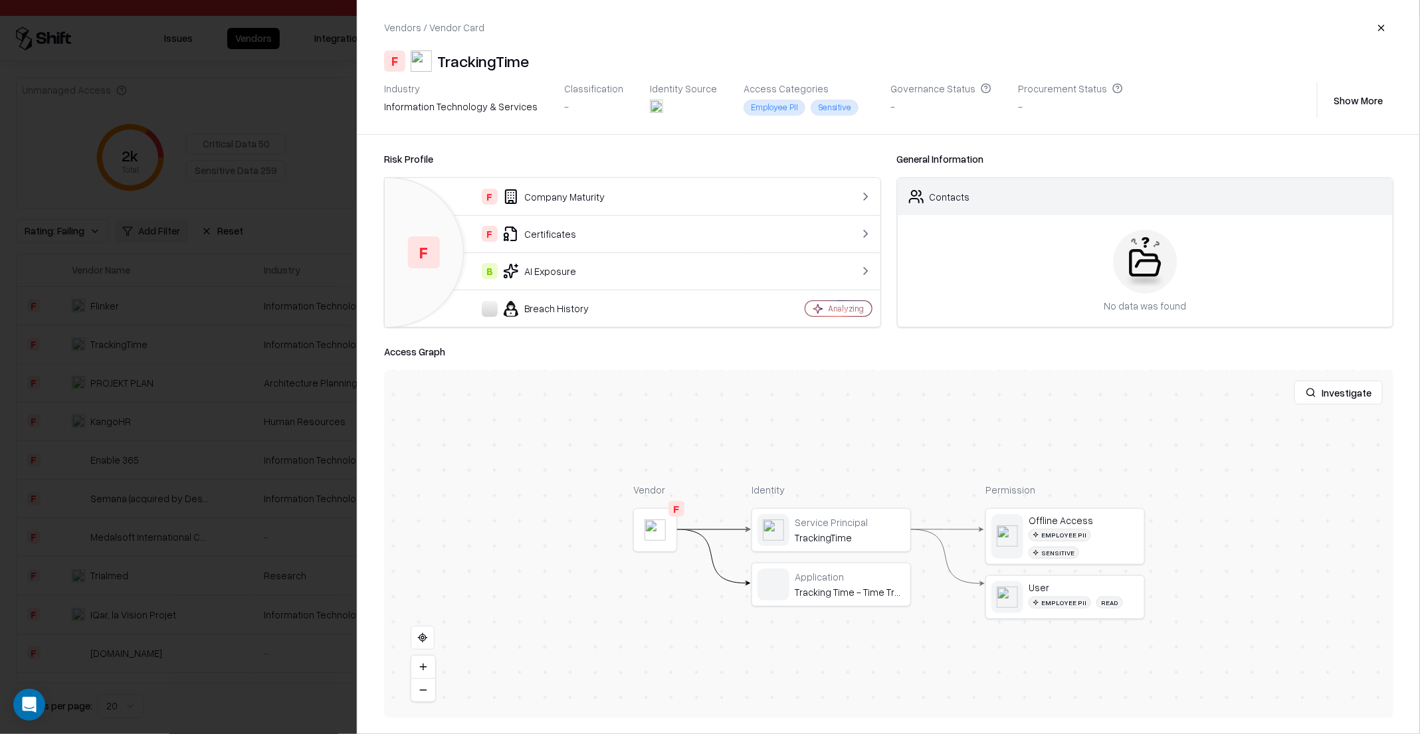
click at [187, 344] on div at bounding box center [710, 367] width 1420 height 734
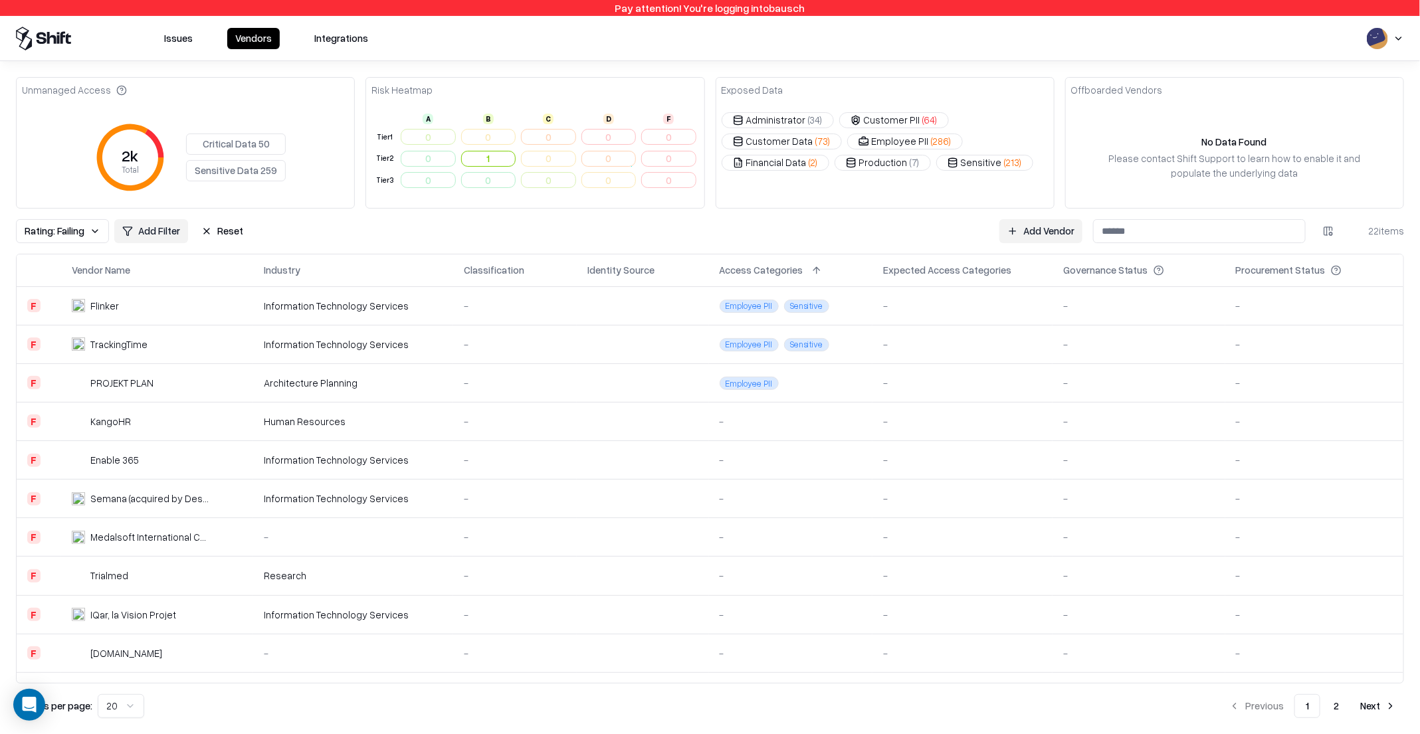
click at [165, 380] on div "PROJEKT PLAN" at bounding box center [141, 383] width 138 height 14
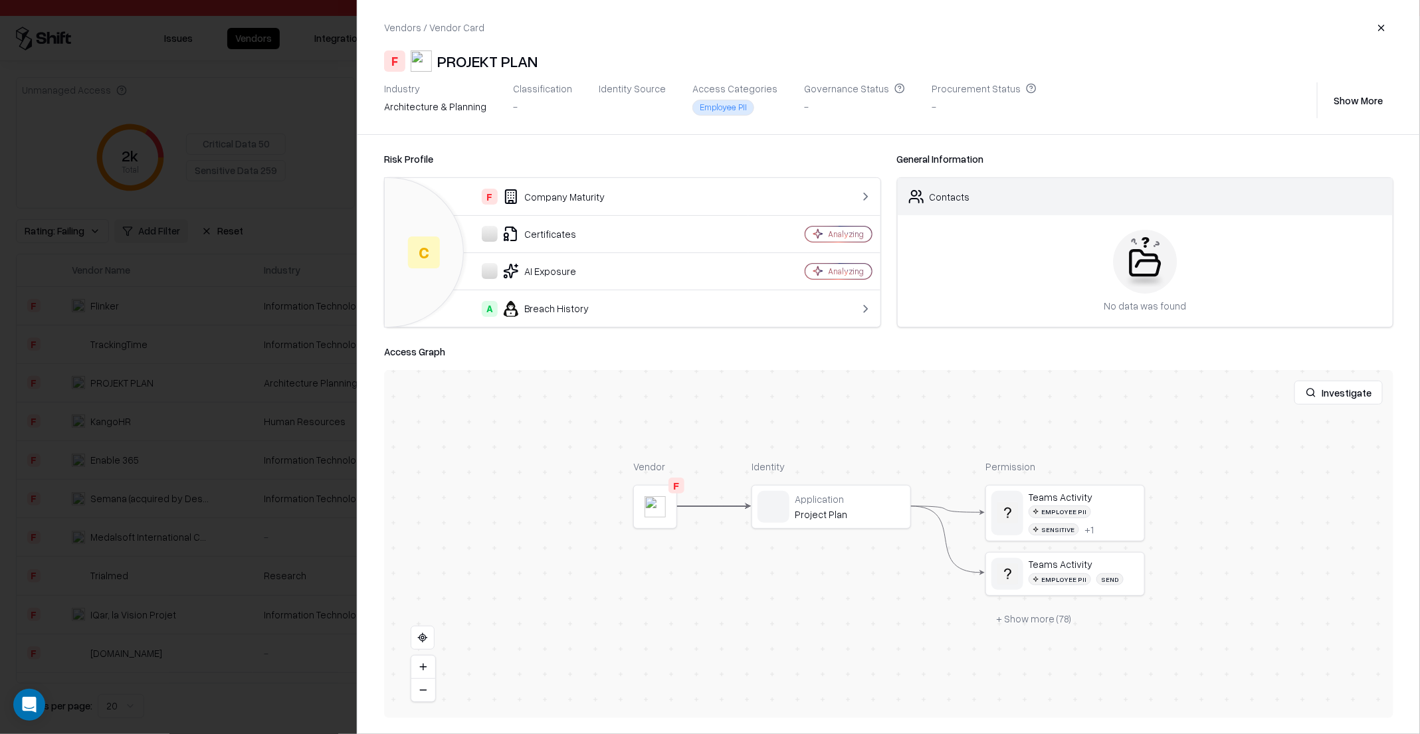
click at [177, 383] on div at bounding box center [710, 367] width 1420 height 734
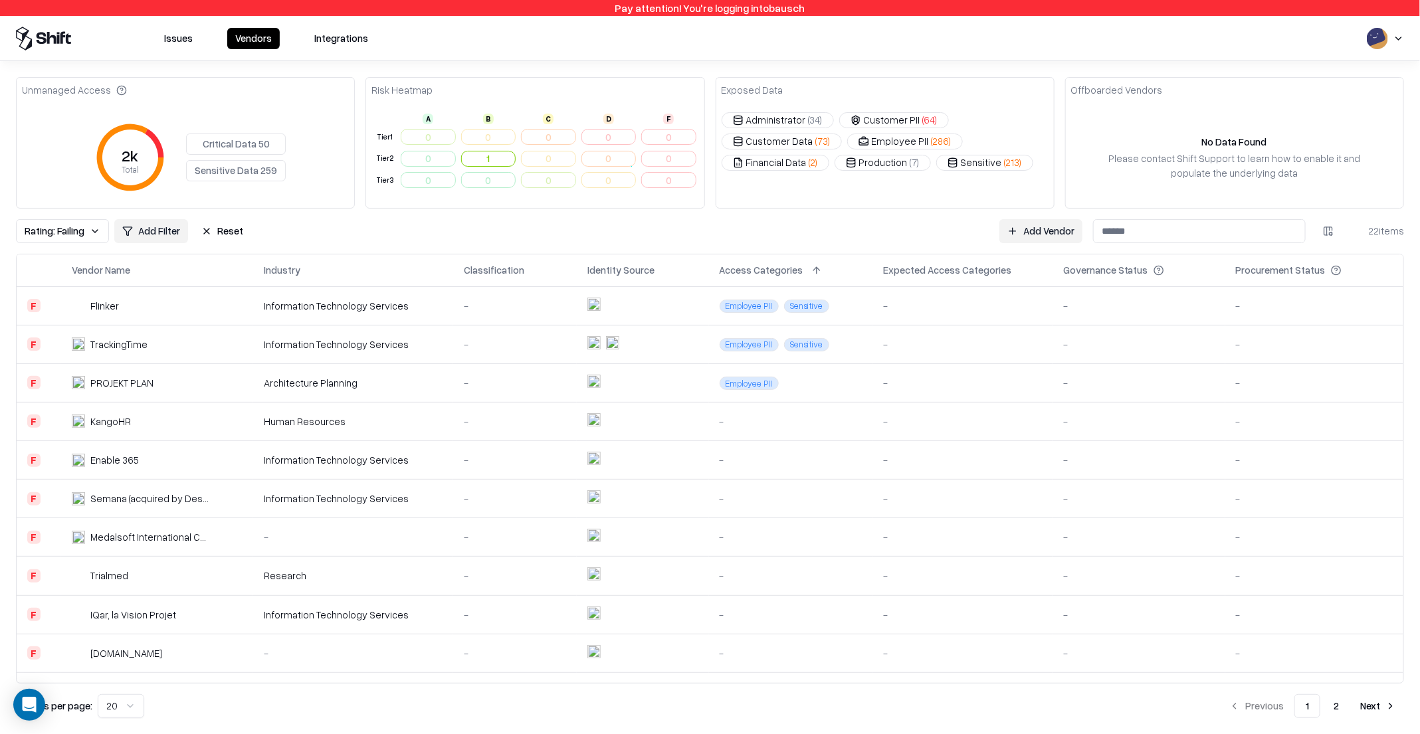
click at [184, 349] on div "TrackingTime" at bounding box center [141, 344] width 138 height 14
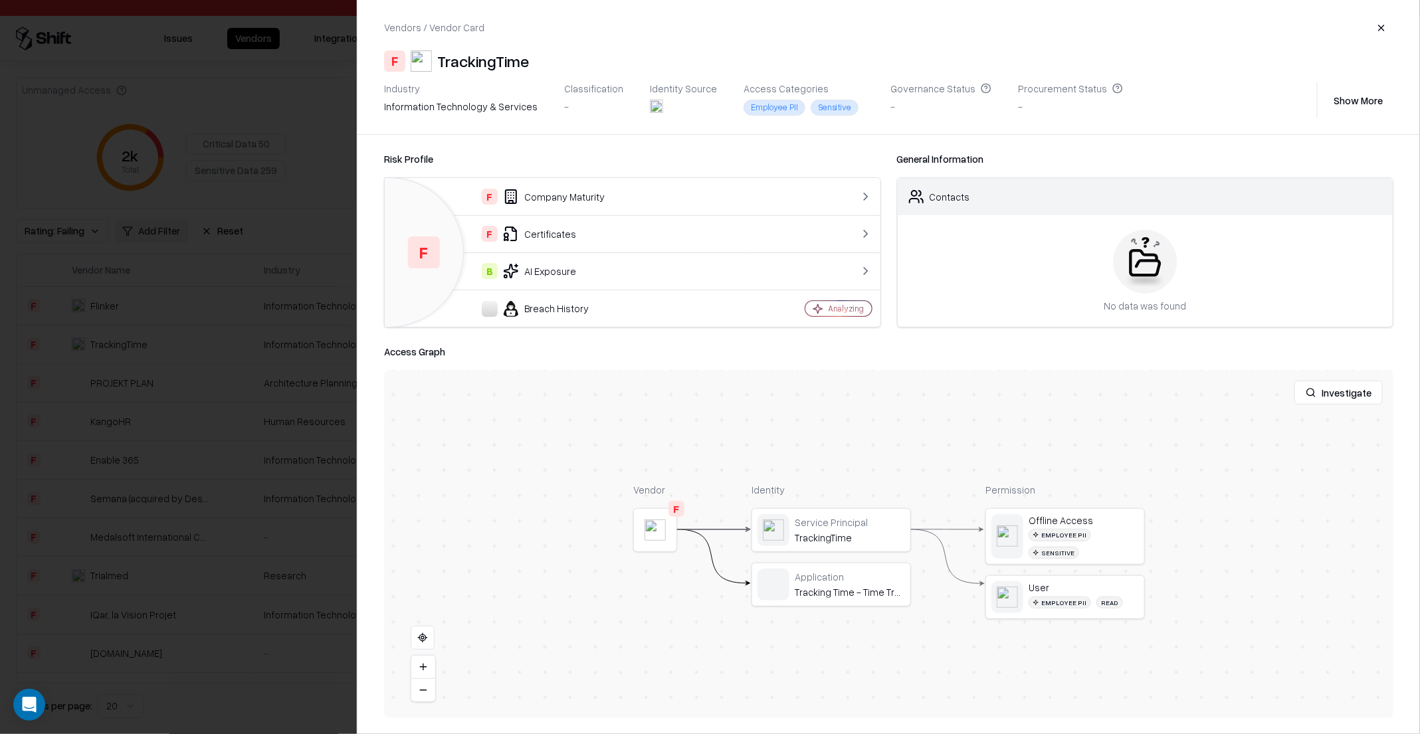
click at [166, 374] on div at bounding box center [710, 367] width 1420 height 734
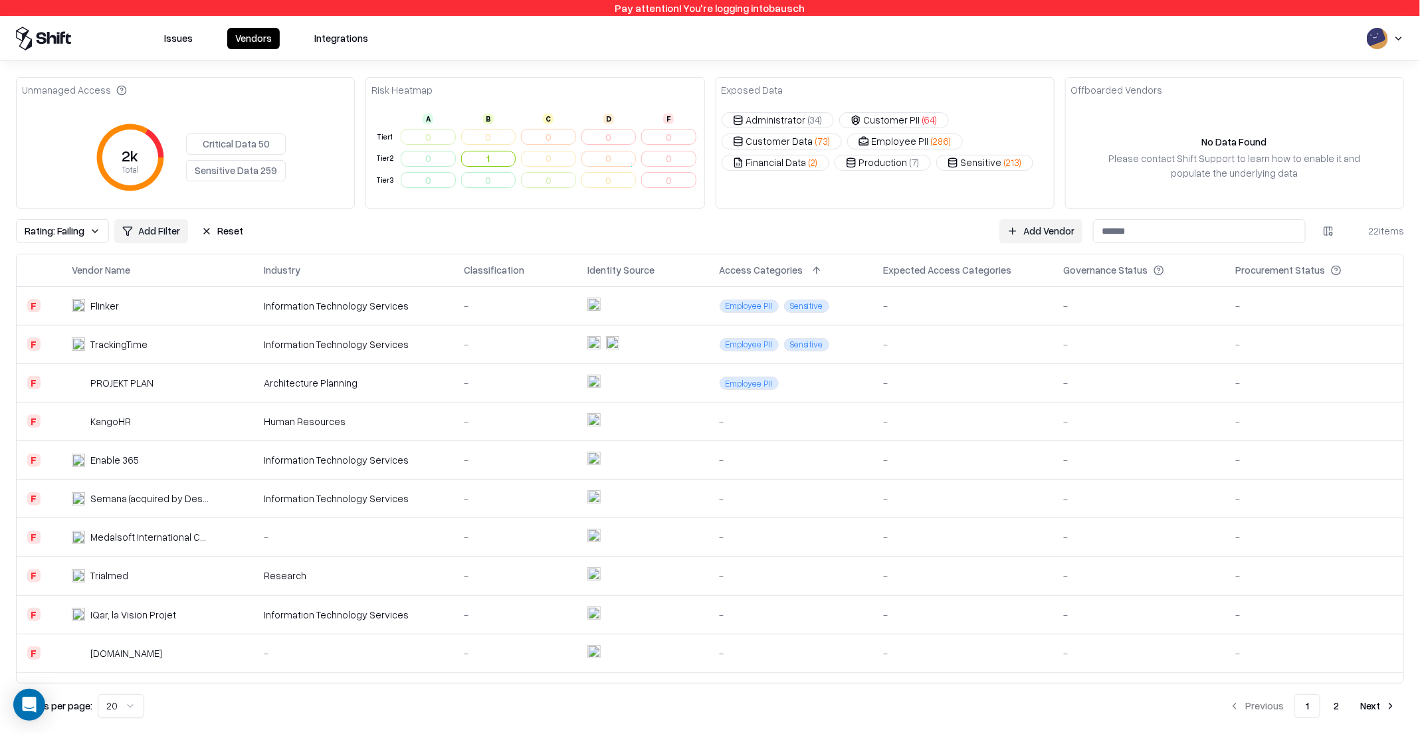
click at [160, 376] on div "PROJEKT PLAN" at bounding box center [141, 383] width 138 height 14
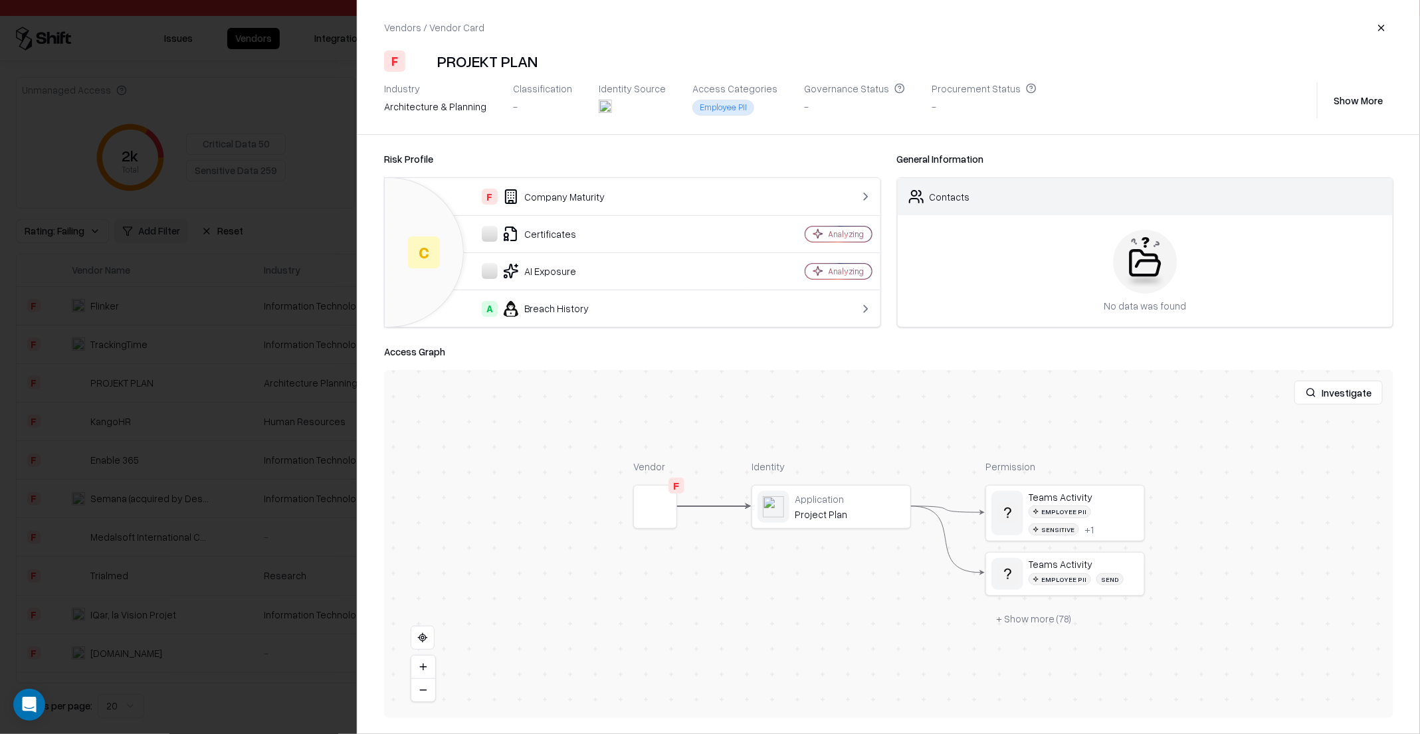
click at [151, 394] on div at bounding box center [710, 367] width 1420 height 734
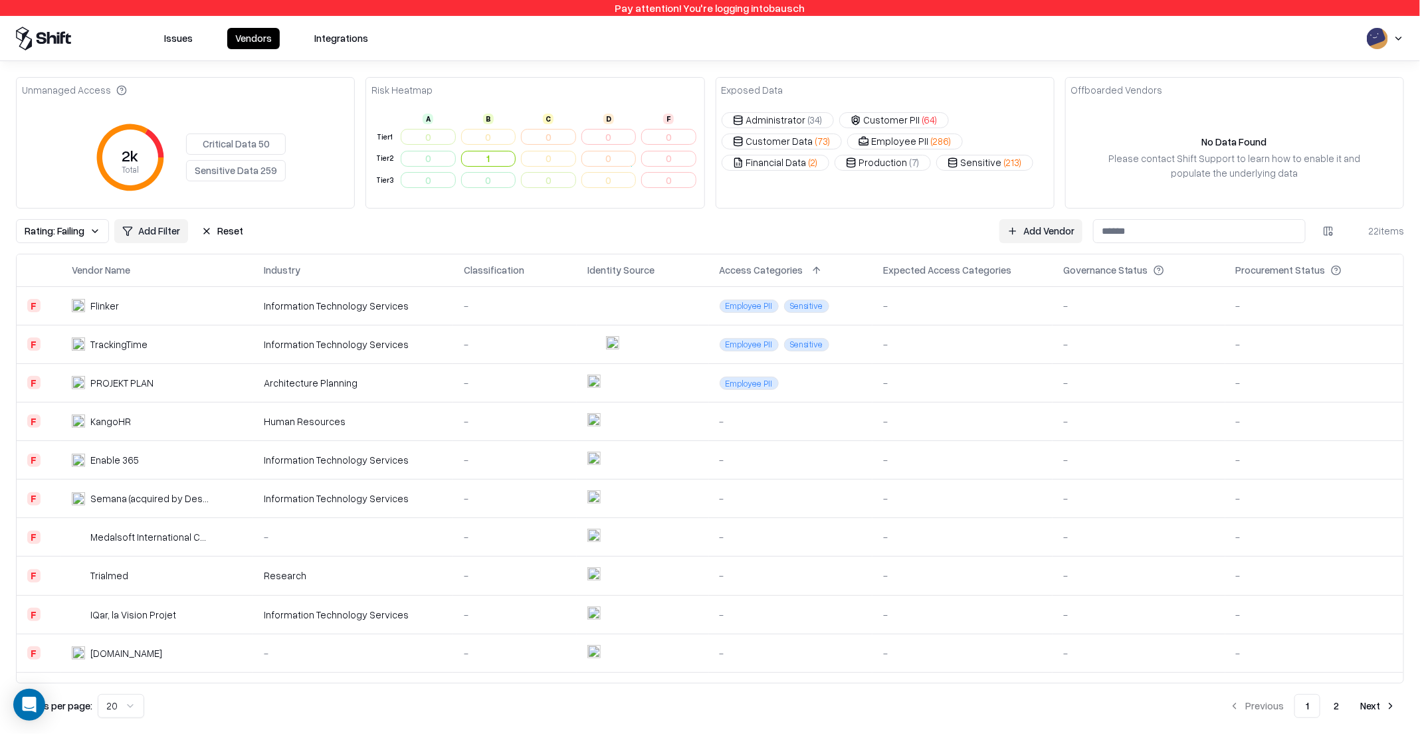
click at [138, 415] on div "KangoHR" at bounding box center [141, 422] width 138 height 14
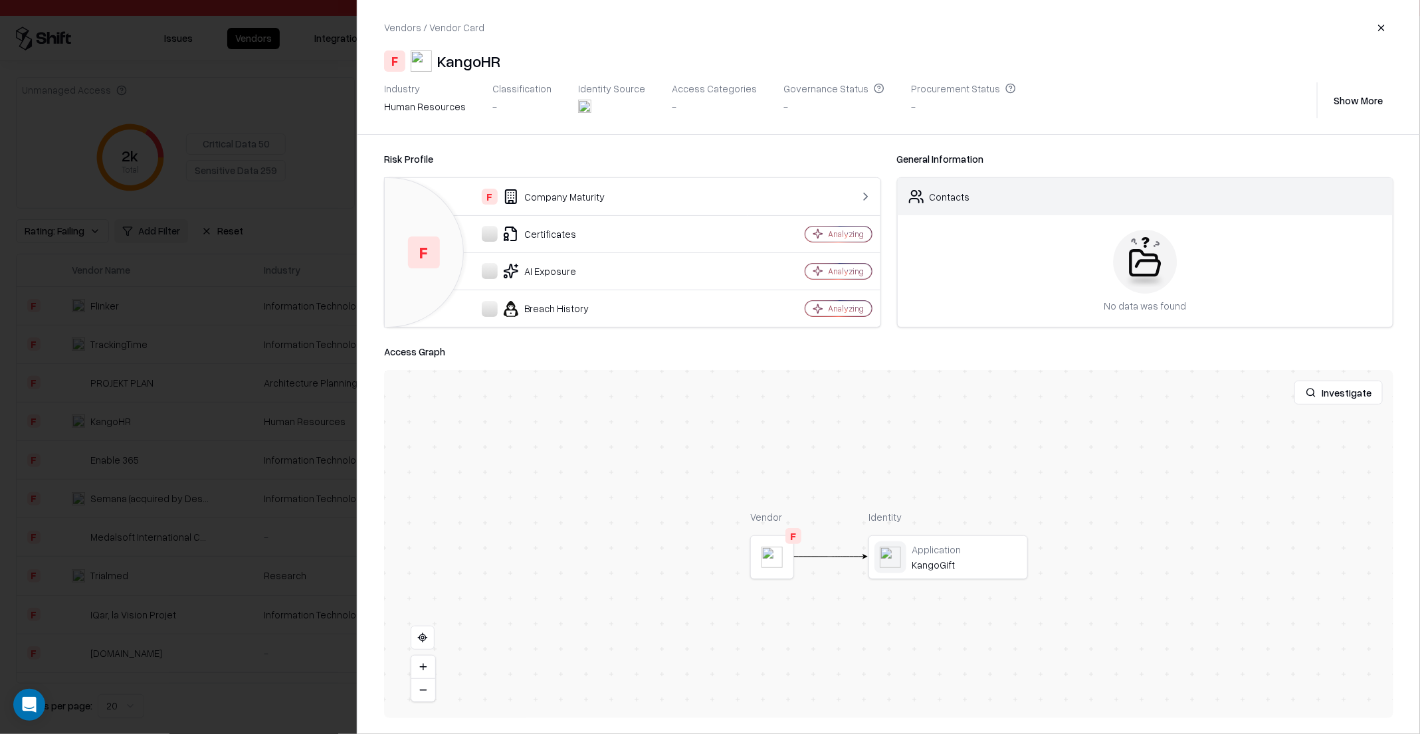
click at [143, 404] on div at bounding box center [710, 367] width 1420 height 734
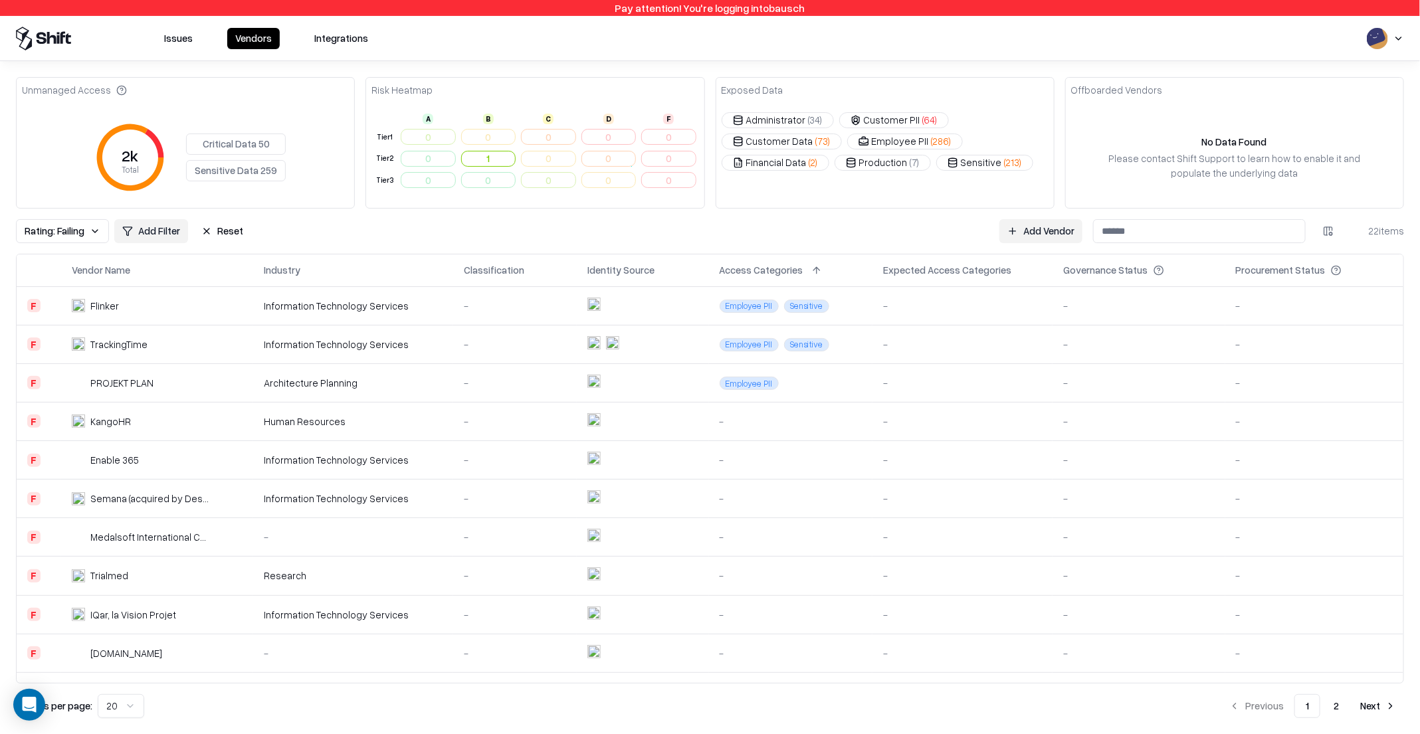
click at [146, 386] on div "PROJEKT PLAN" at bounding box center [121, 383] width 63 height 14
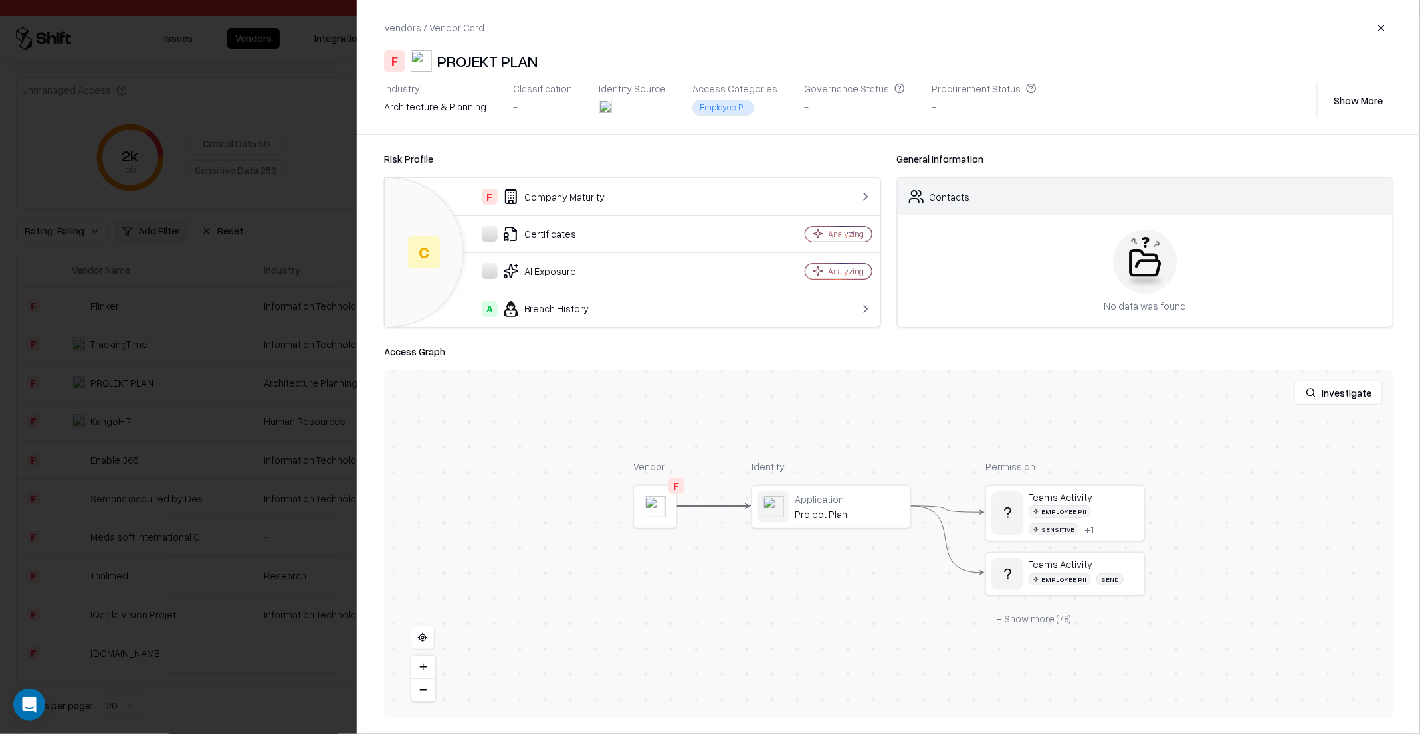
click at [132, 306] on div at bounding box center [710, 367] width 1420 height 734
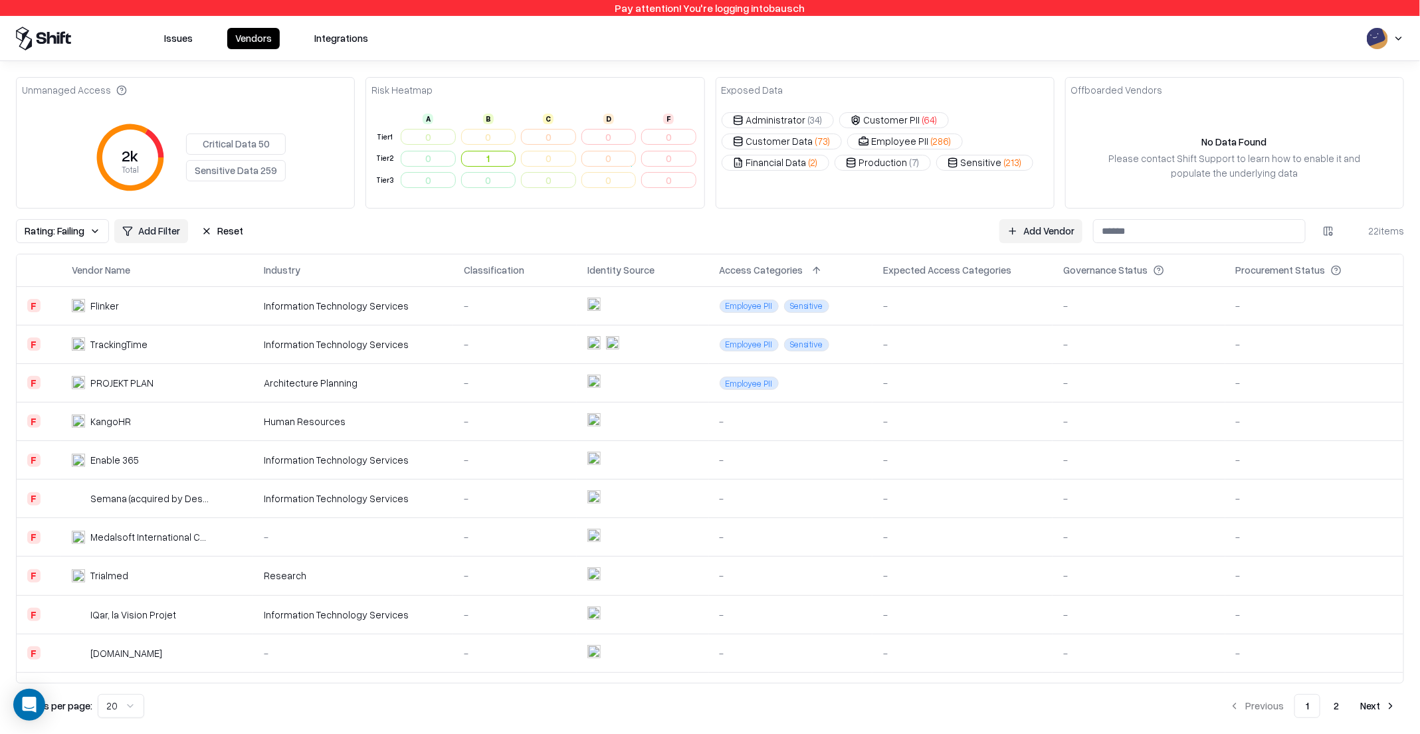
click at [104, 526] on td "Medalsoft International Co.,Ltd." at bounding box center [157, 537] width 192 height 39
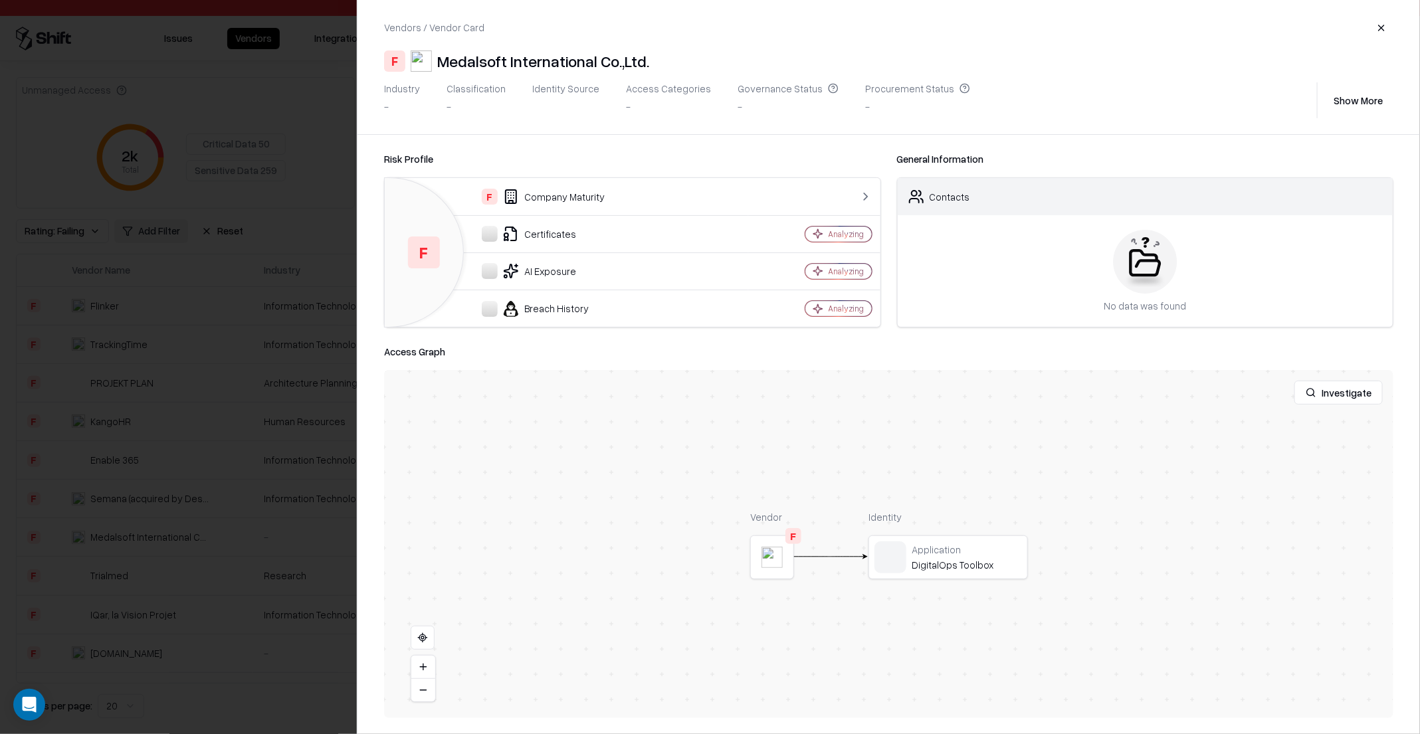
click at [142, 442] on div at bounding box center [710, 367] width 1420 height 734
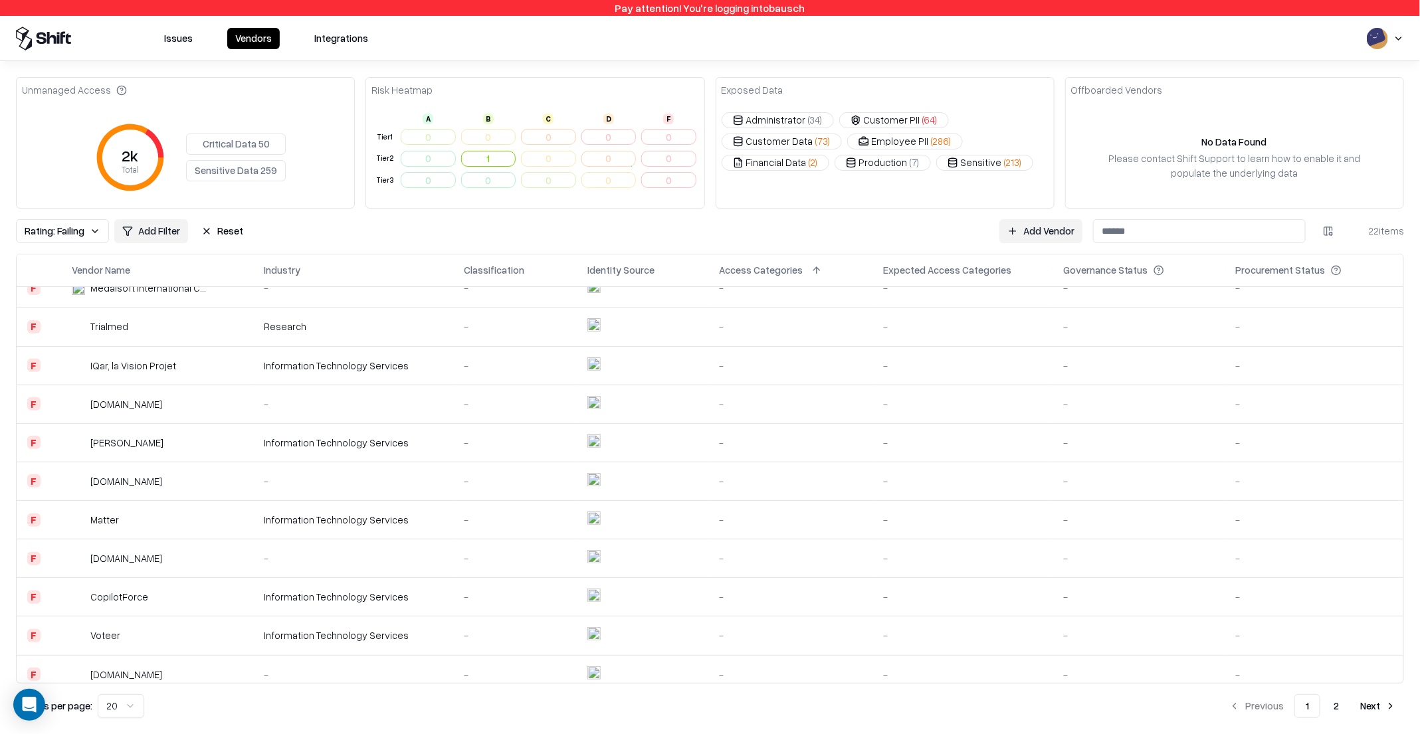
scroll to position [366, 0]
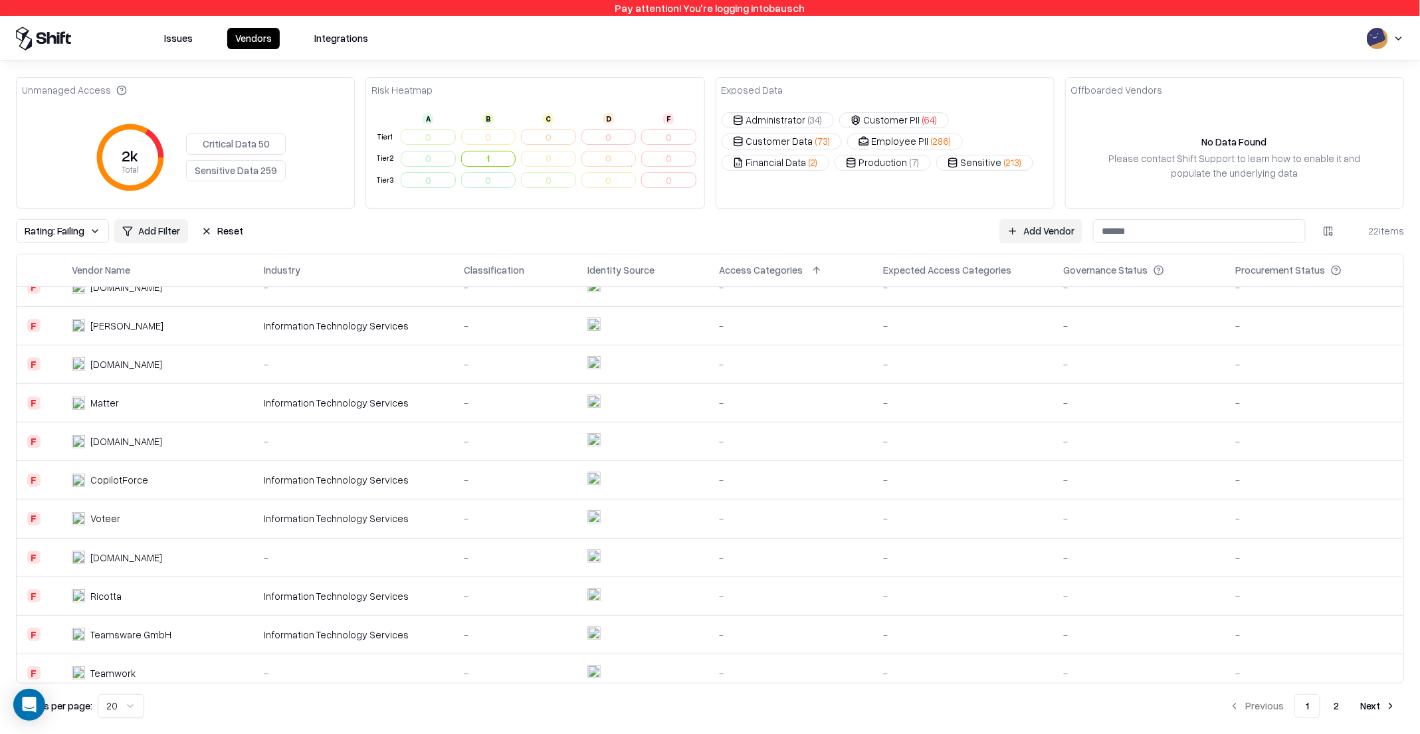
click at [122, 502] on td "Voteer" at bounding box center [157, 519] width 192 height 39
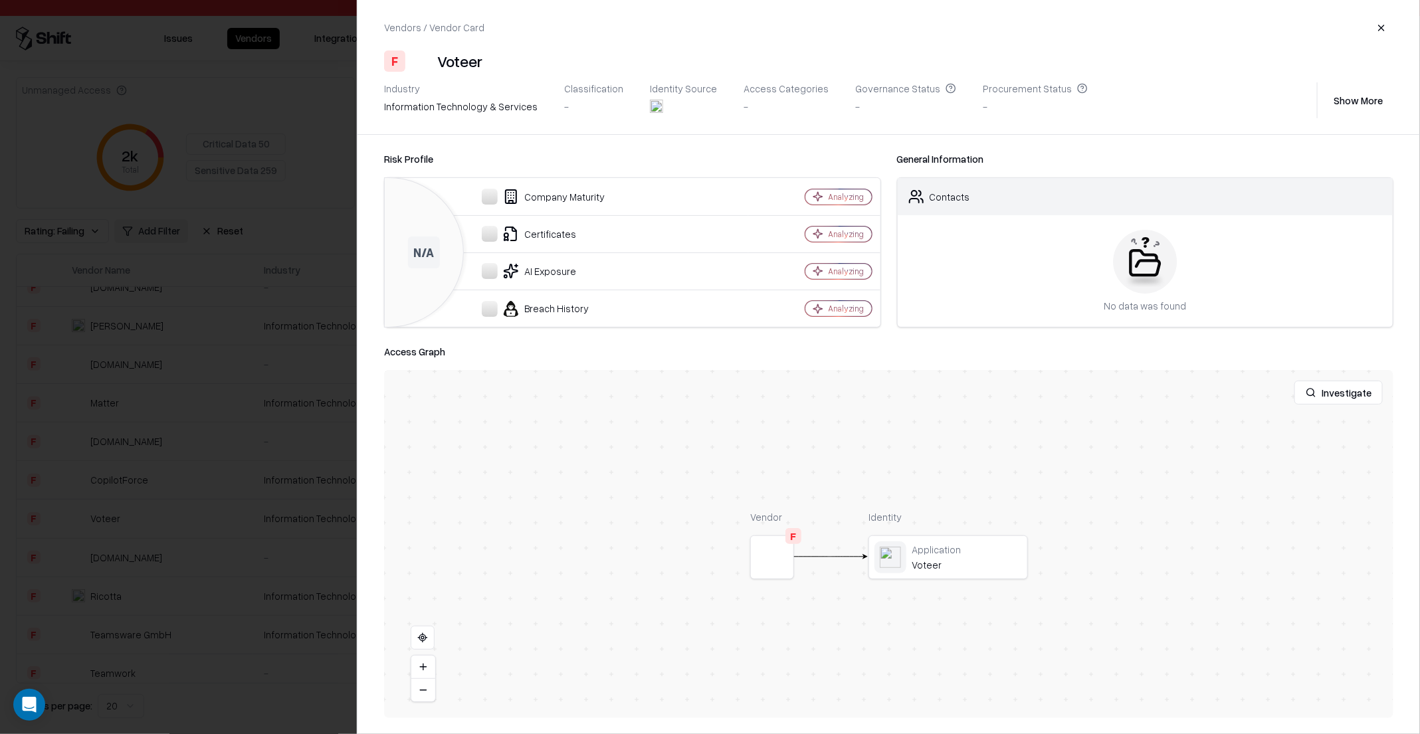
click at [147, 468] on div at bounding box center [710, 367] width 1420 height 734
